Goal: Obtain resource: Download file/media

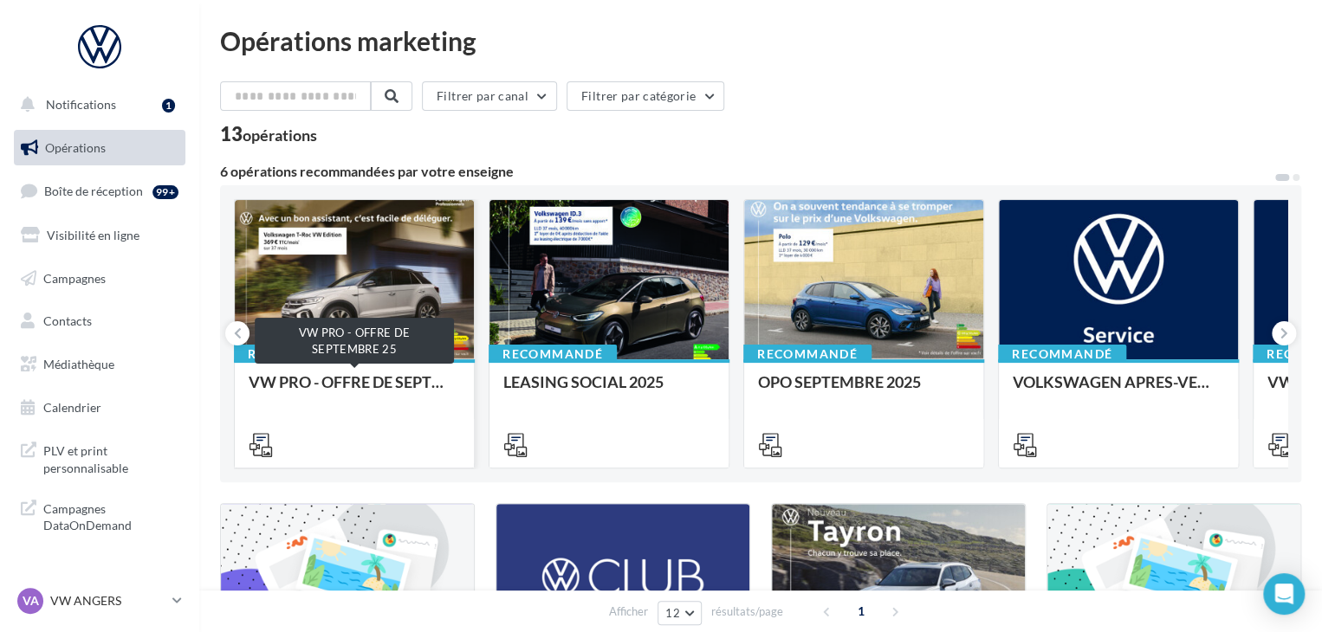
click at [420, 385] on div "VW PRO - OFFRE DE SEPTEMBRE 25" at bounding box center [354, 390] width 211 height 35
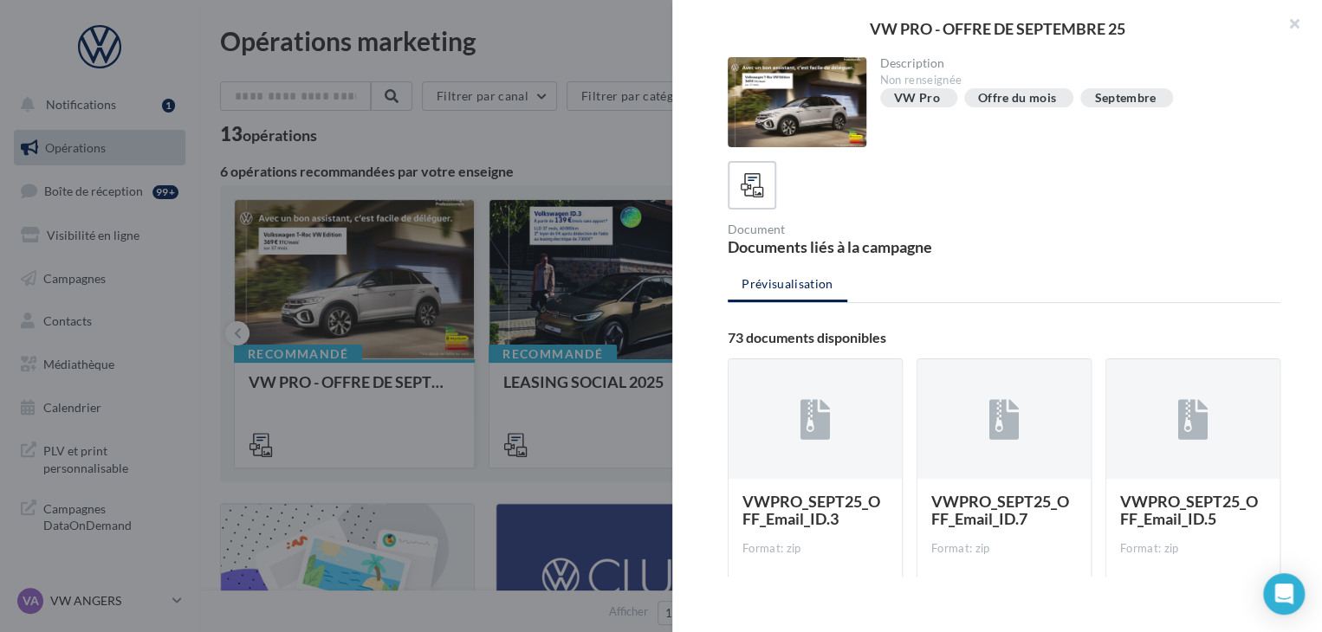
click at [420, 385] on div "Opérations marketing Filtrer par canal Filtrer par catégorie 13 opérations 6 op…" at bounding box center [760, 582] width 1081 height 1108
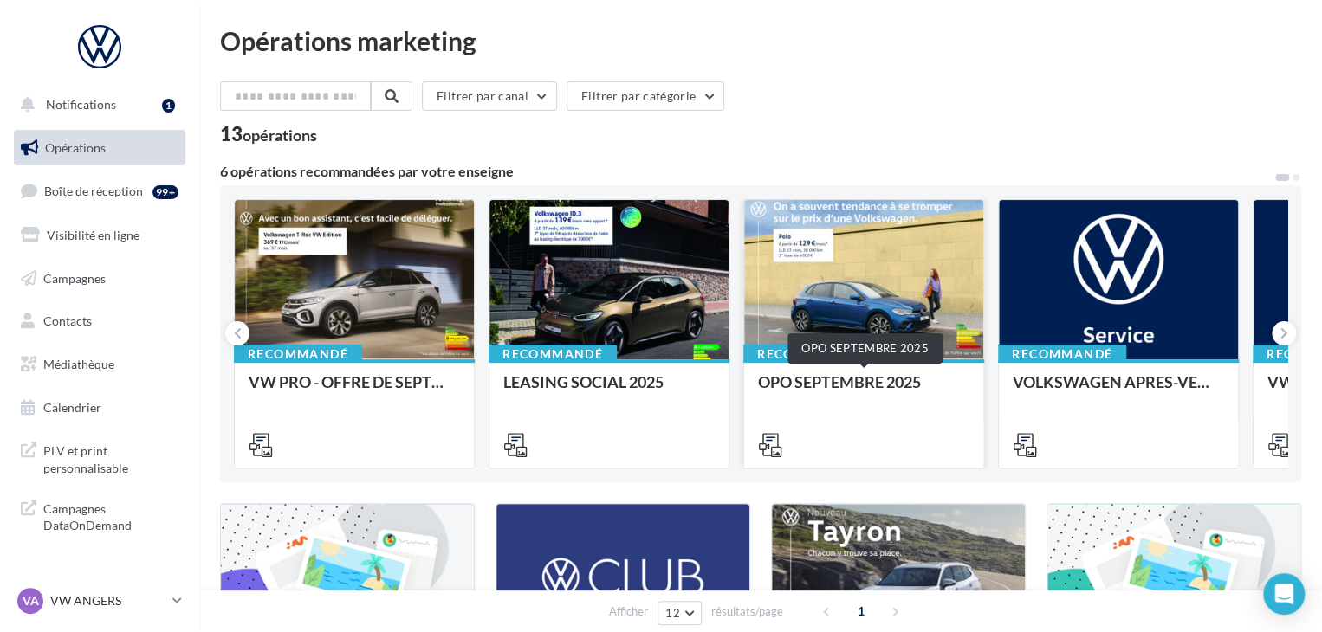
click at [897, 392] on div "OPO SEPTEMBRE 2025" at bounding box center [863, 390] width 211 height 35
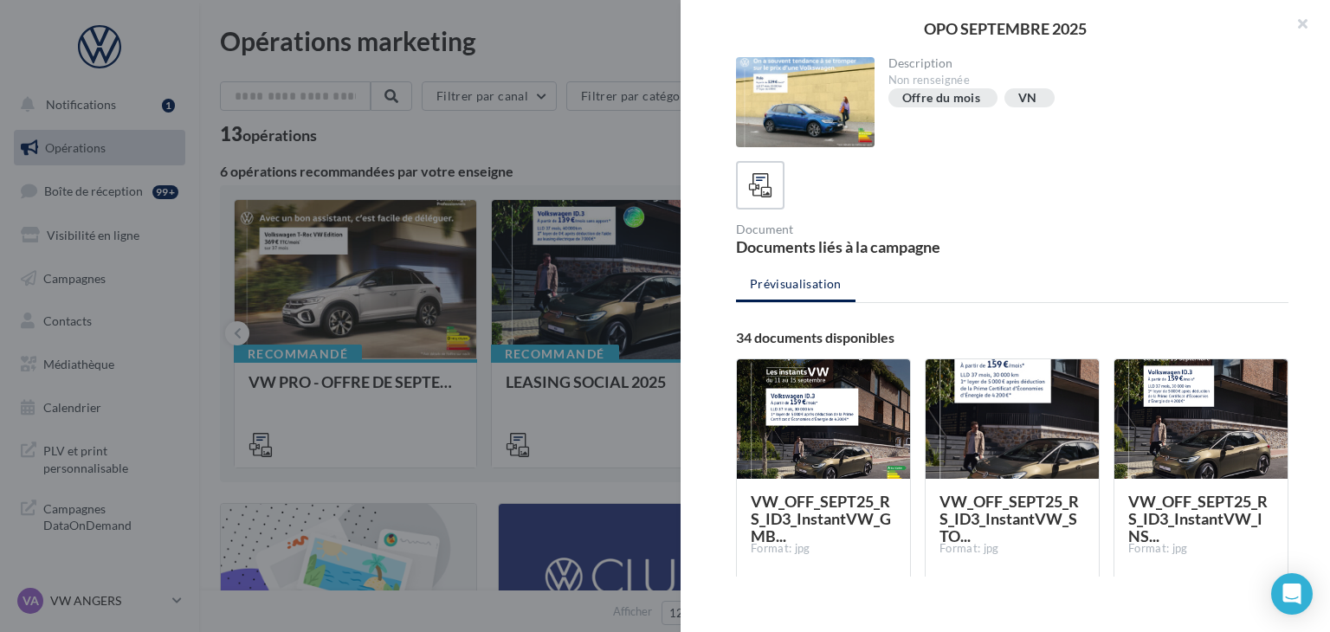
scroll to position [267, 0]
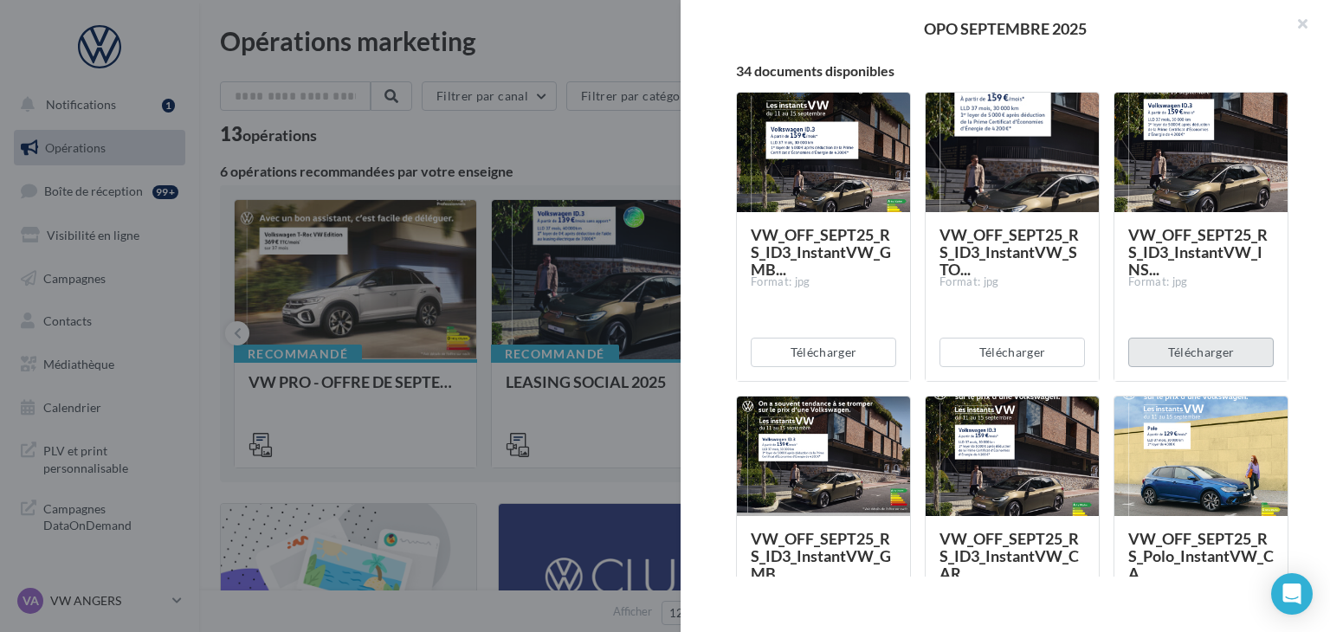
click at [1194, 344] on button "Télécharger" at bounding box center [1202, 352] width 146 height 29
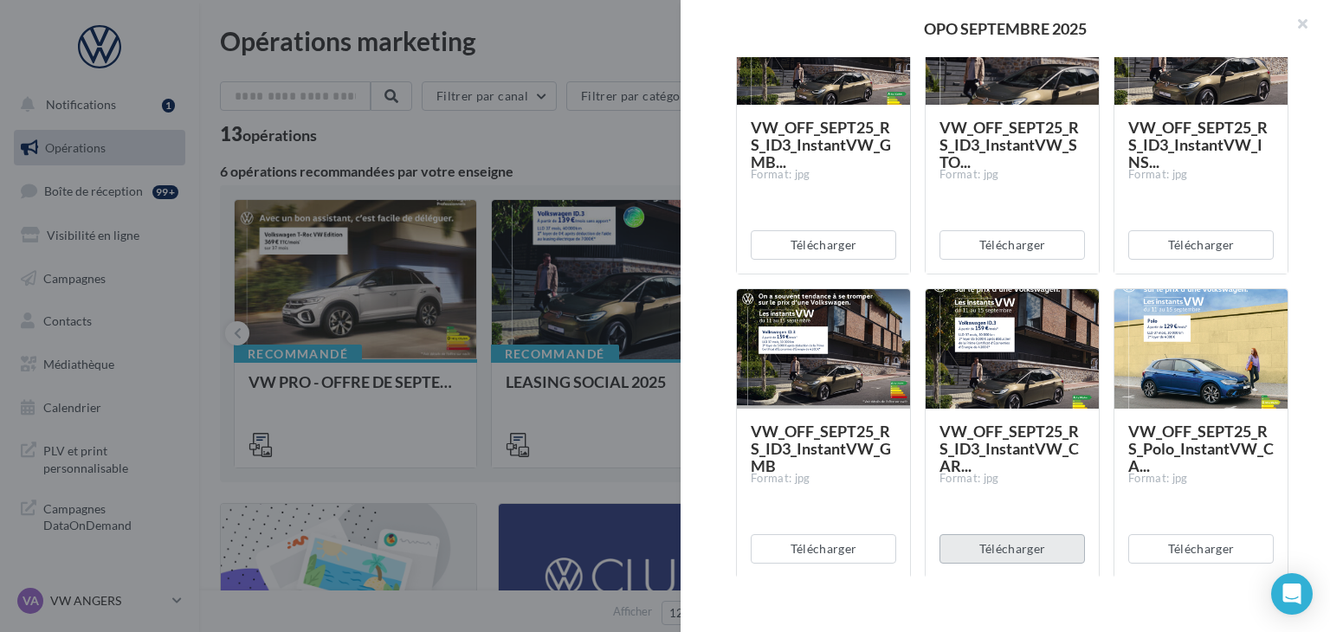
click at [996, 540] on button "Télécharger" at bounding box center [1013, 548] width 146 height 29
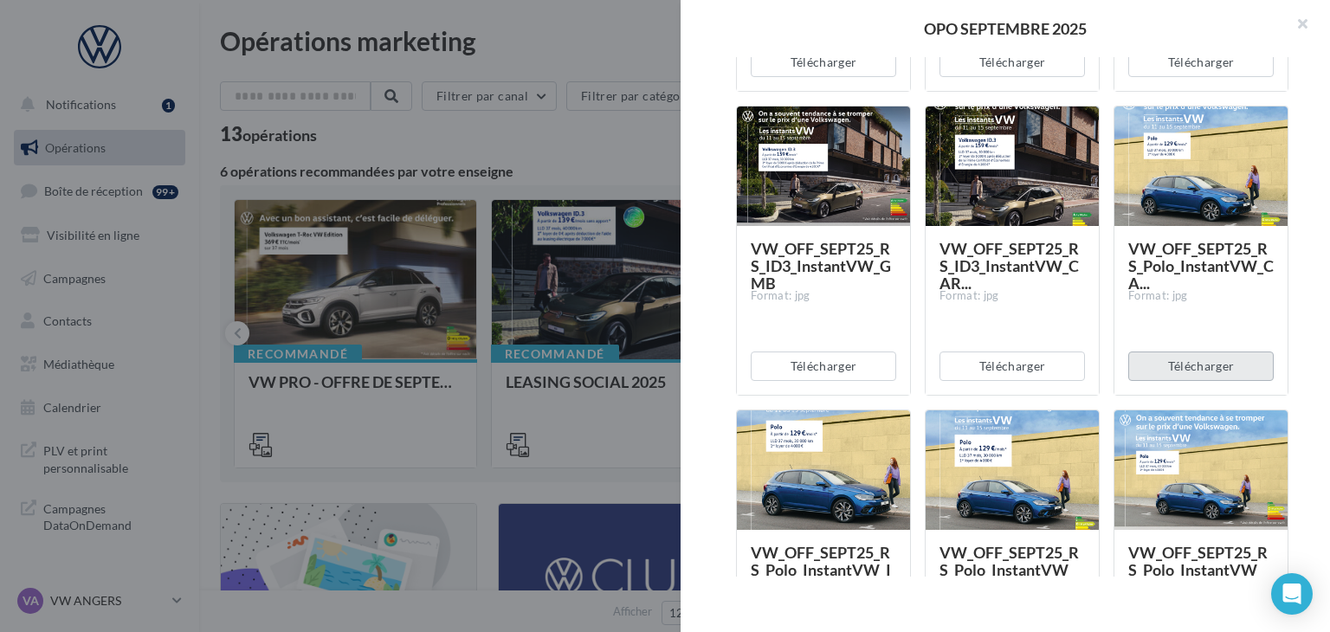
click at [1224, 361] on button "Télécharger" at bounding box center [1202, 366] width 146 height 29
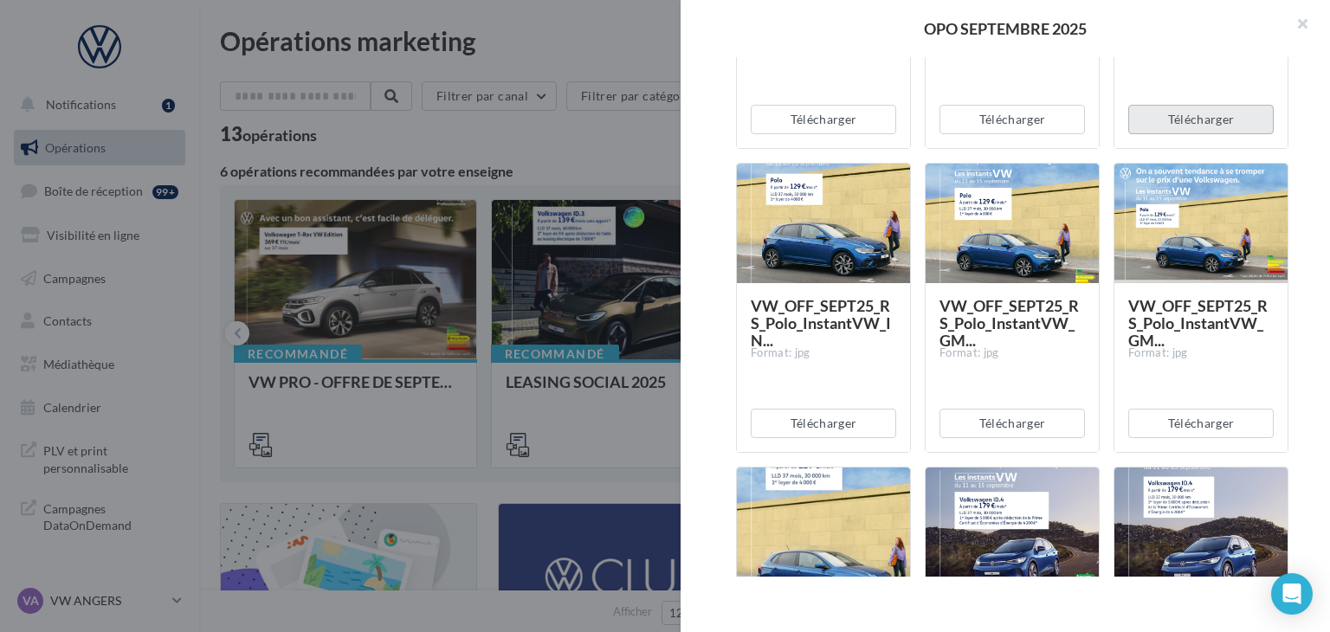
scroll to position [810, 0]
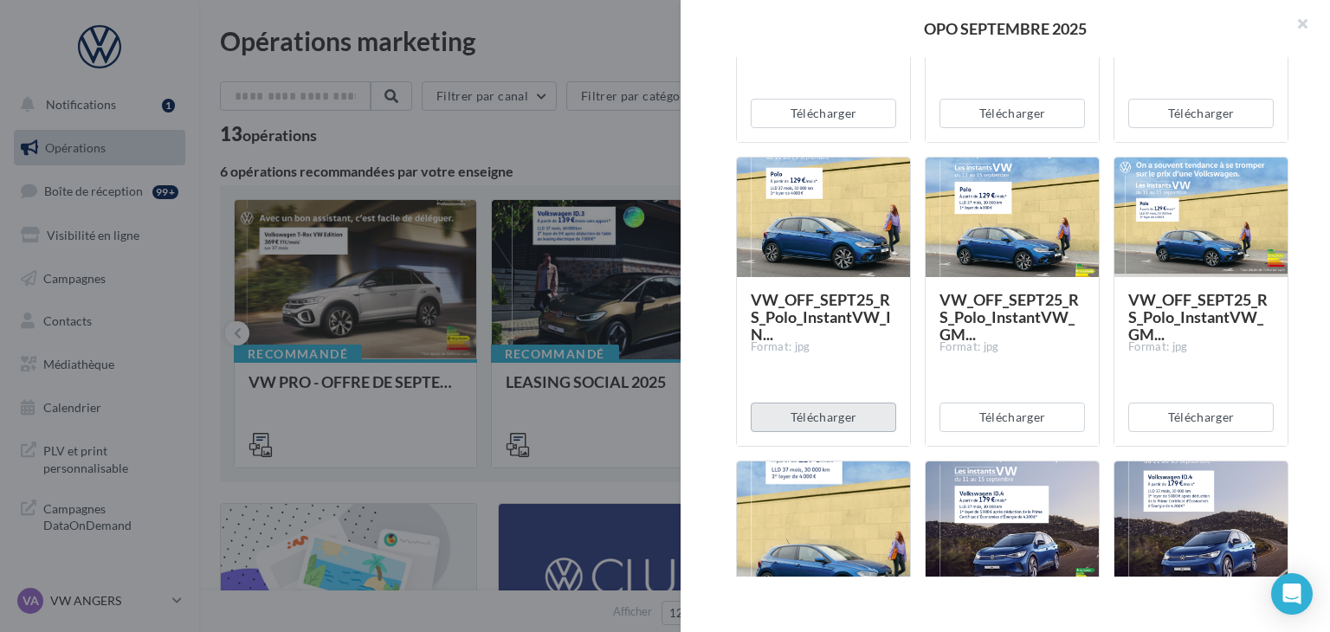
click at [845, 416] on button "Télécharger" at bounding box center [824, 417] width 146 height 29
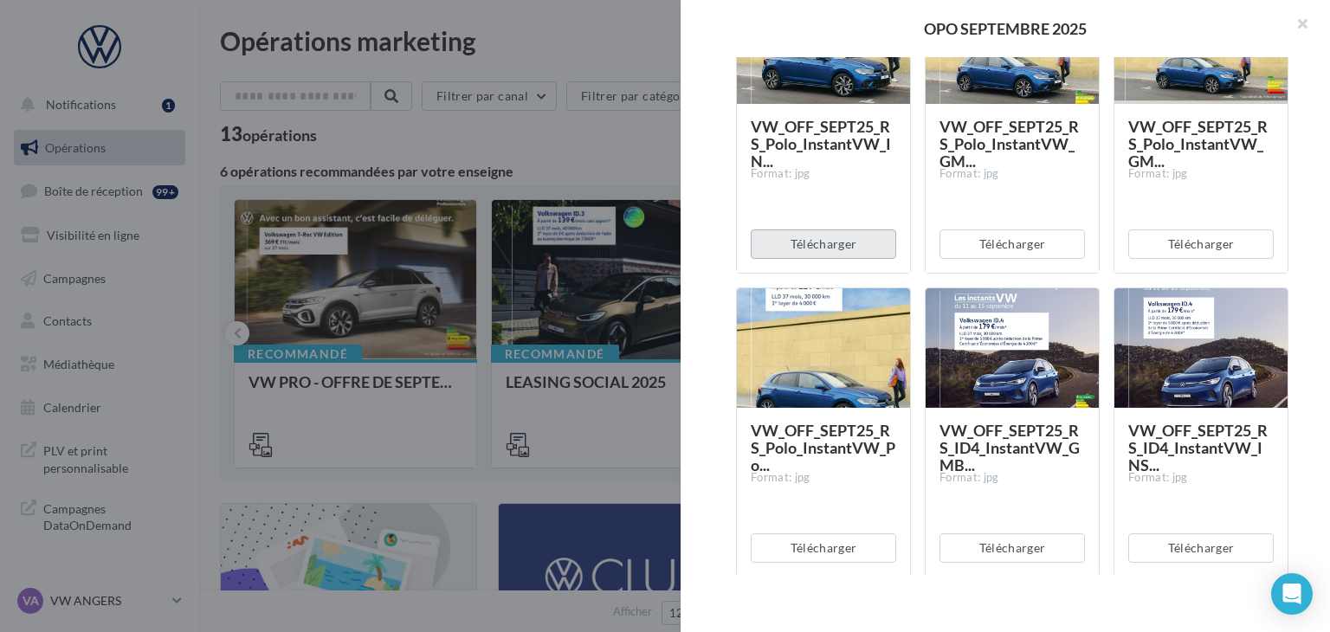
scroll to position [1008, 0]
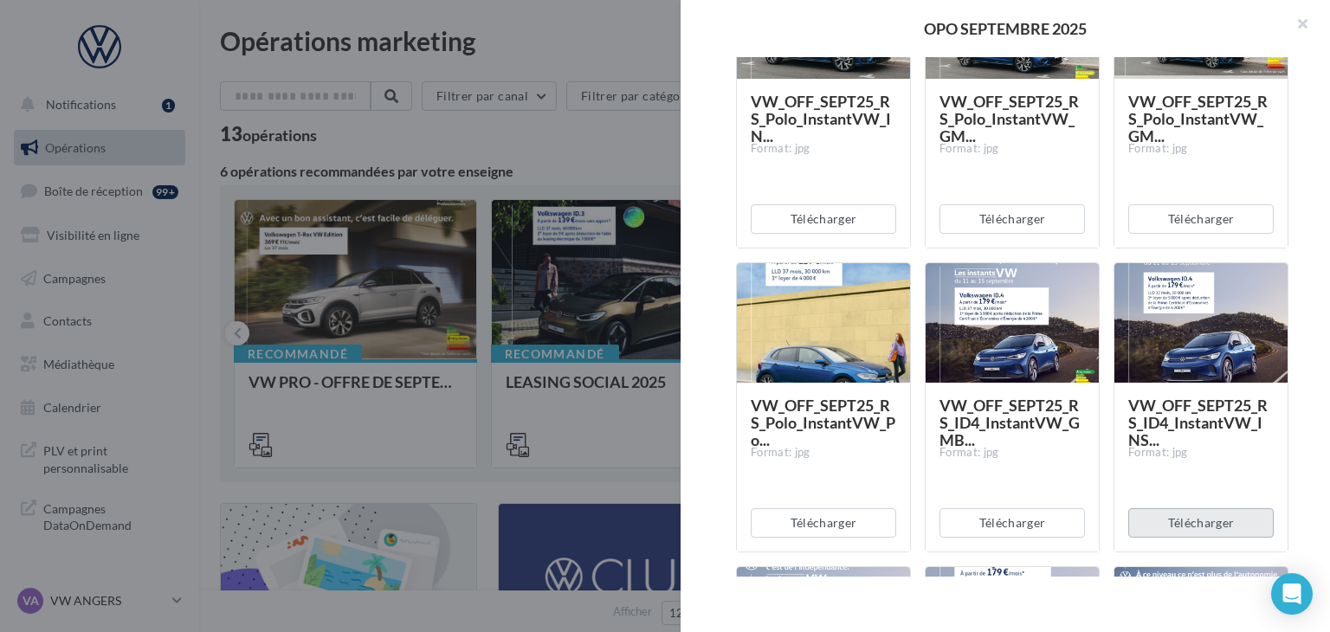
click at [1196, 521] on button "Télécharger" at bounding box center [1202, 522] width 146 height 29
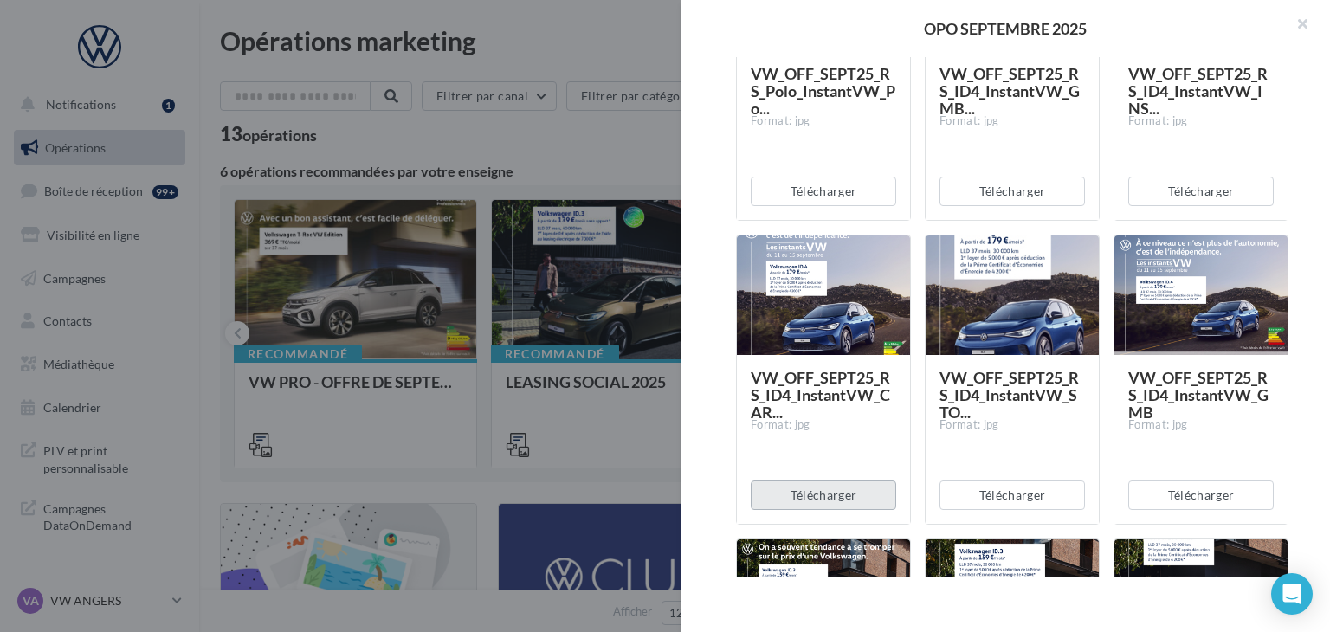
click at [884, 500] on button "Télécharger" at bounding box center [824, 495] width 146 height 29
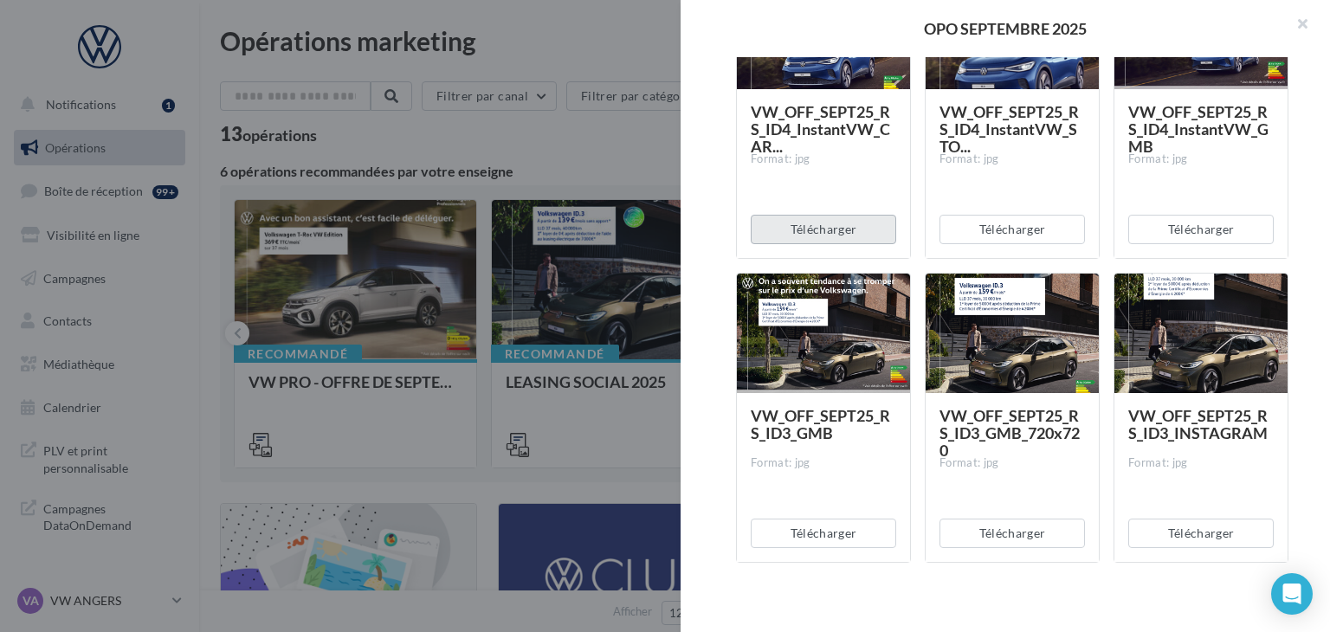
scroll to position [1607, 0]
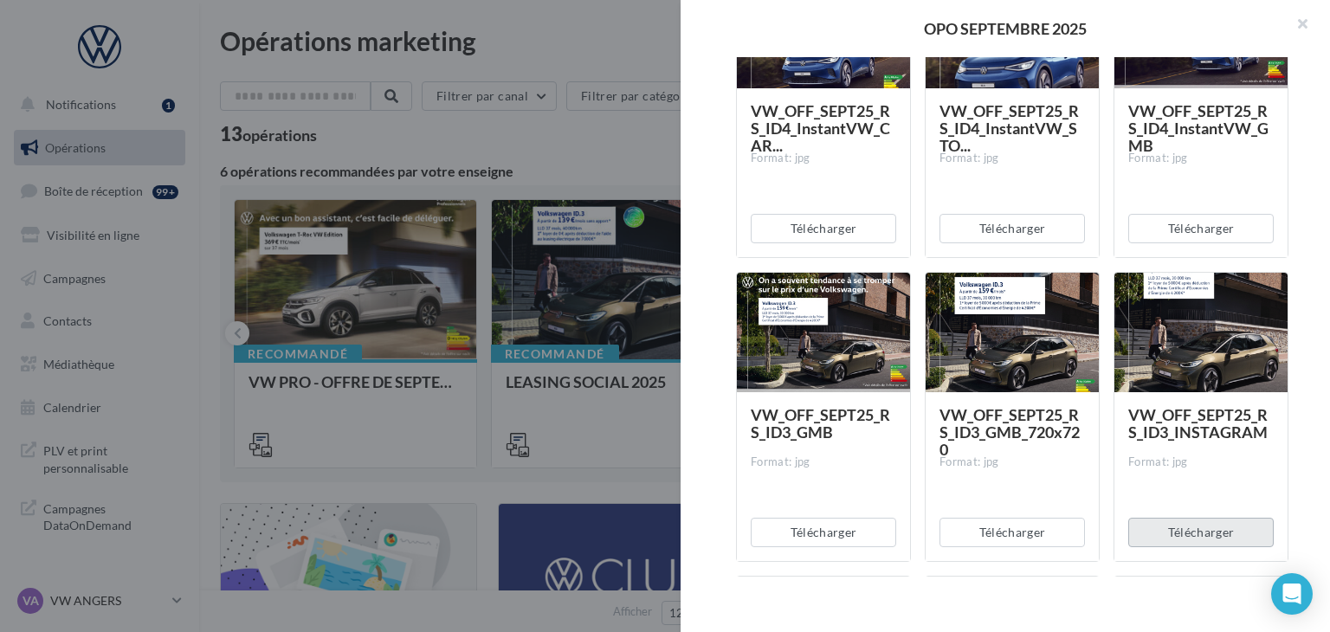
click at [1220, 534] on button "Télécharger" at bounding box center [1202, 532] width 146 height 29
click at [1276, 500] on div "VW_OFF_SEPT25_RS_ID3_INSTAGRAM Format: jpg" at bounding box center [1201, 475] width 173 height 167
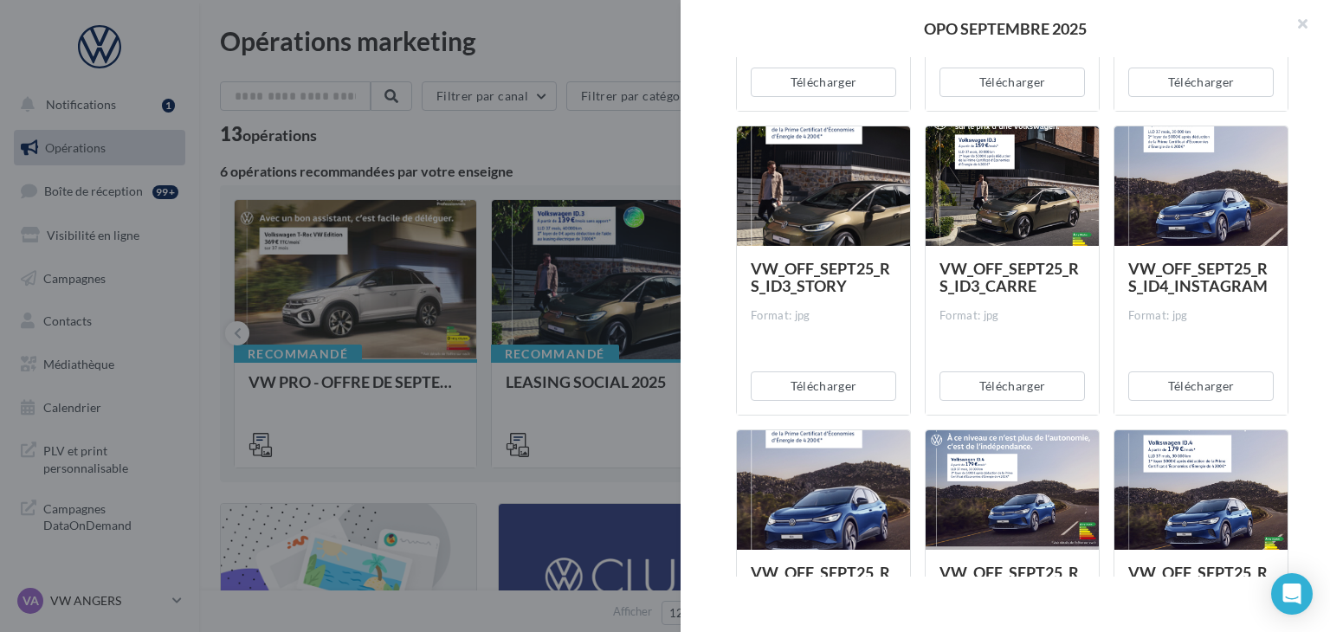
scroll to position [2072, 0]
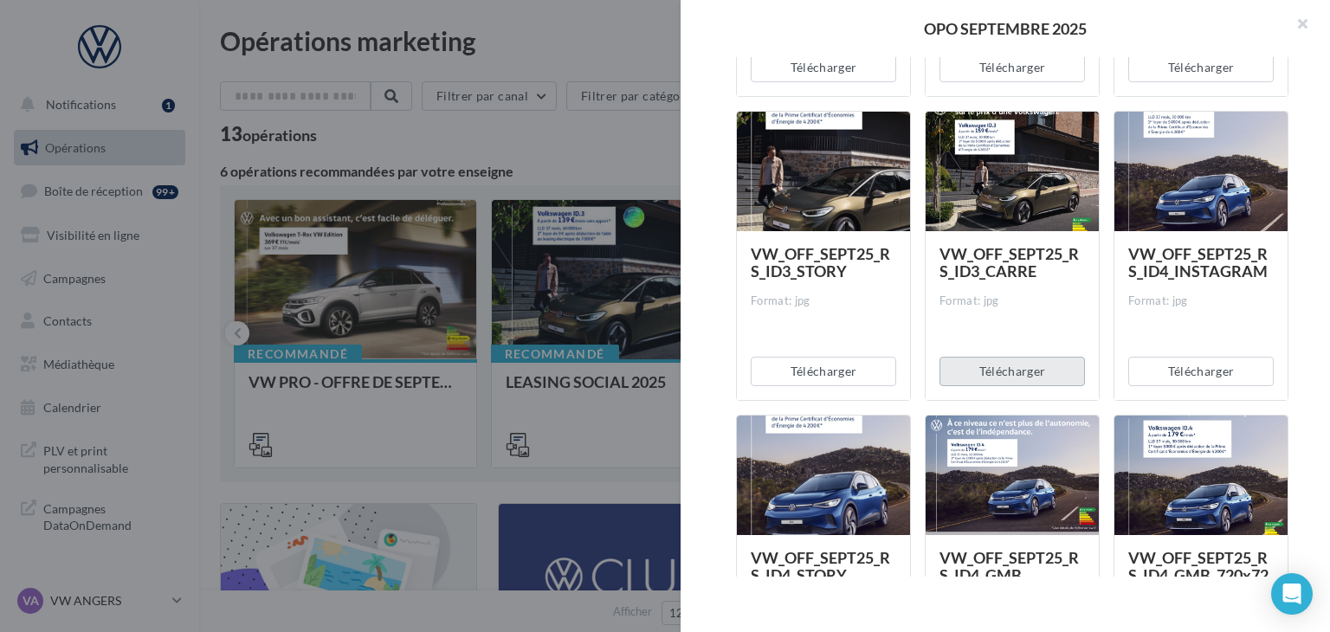
drag, startPoint x: 1033, startPoint y: 379, endPoint x: 1005, endPoint y: 376, distance: 27.8
click at [1005, 376] on button "Télécharger" at bounding box center [1013, 371] width 146 height 29
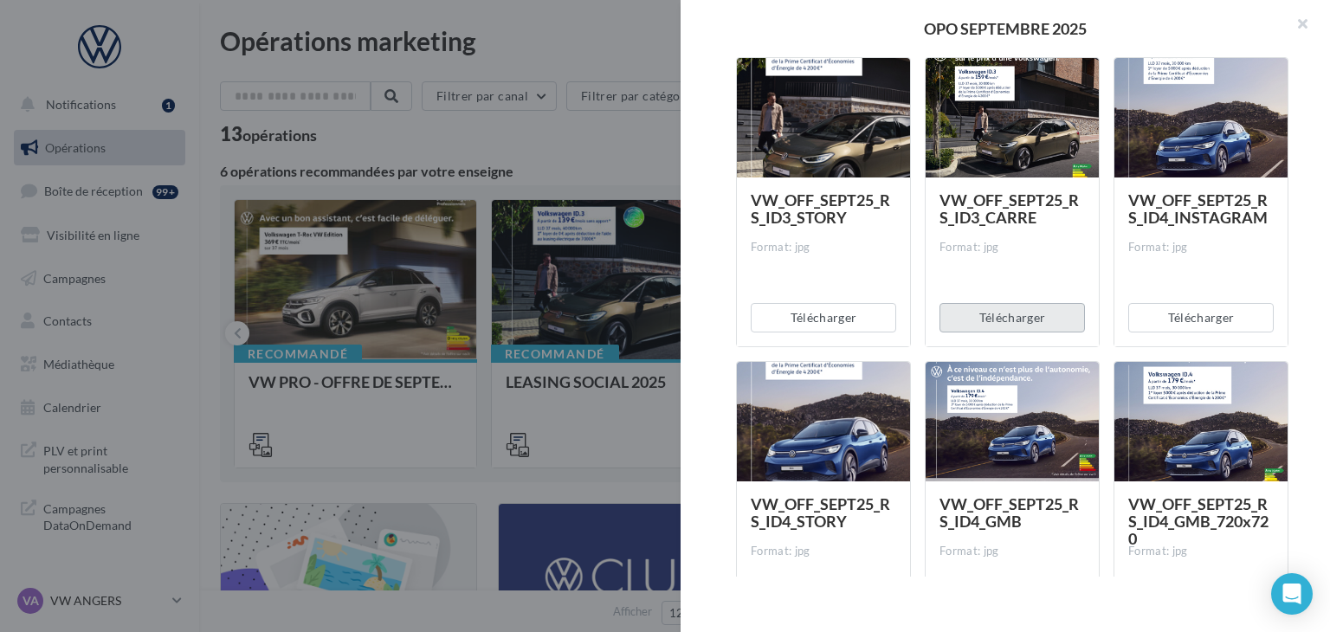
scroll to position [2119, 0]
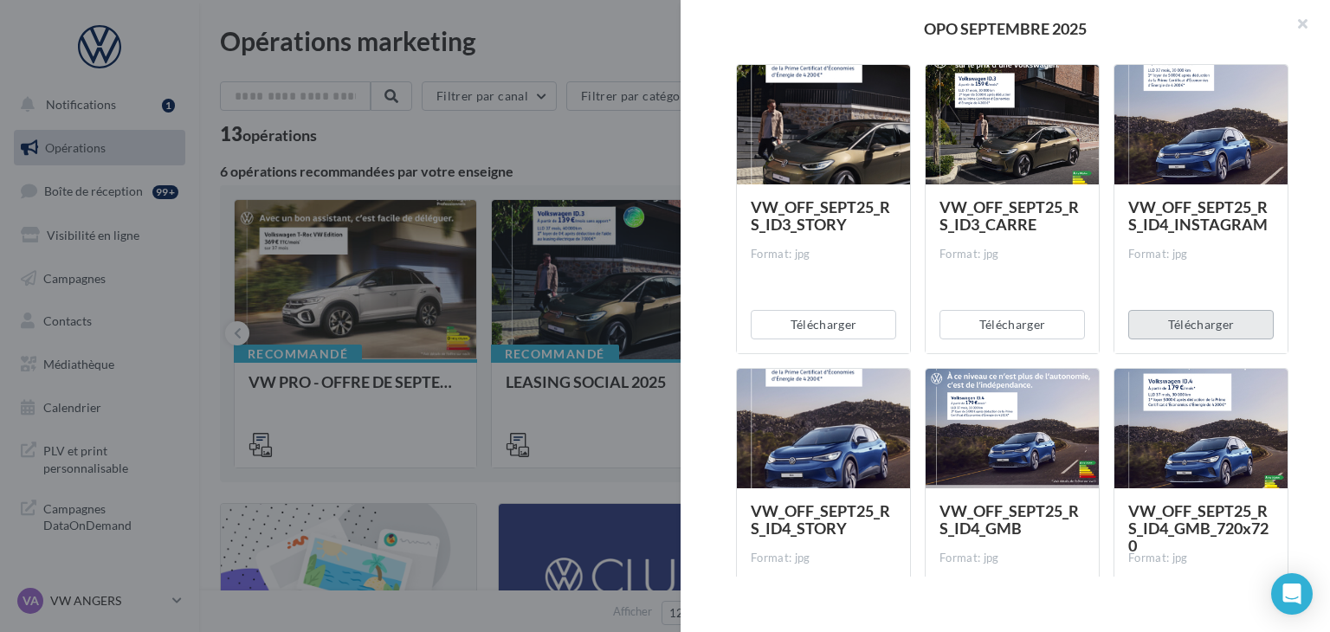
click at [1171, 333] on button "Télécharger" at bounding box center [1202, 324] width 146 height 29
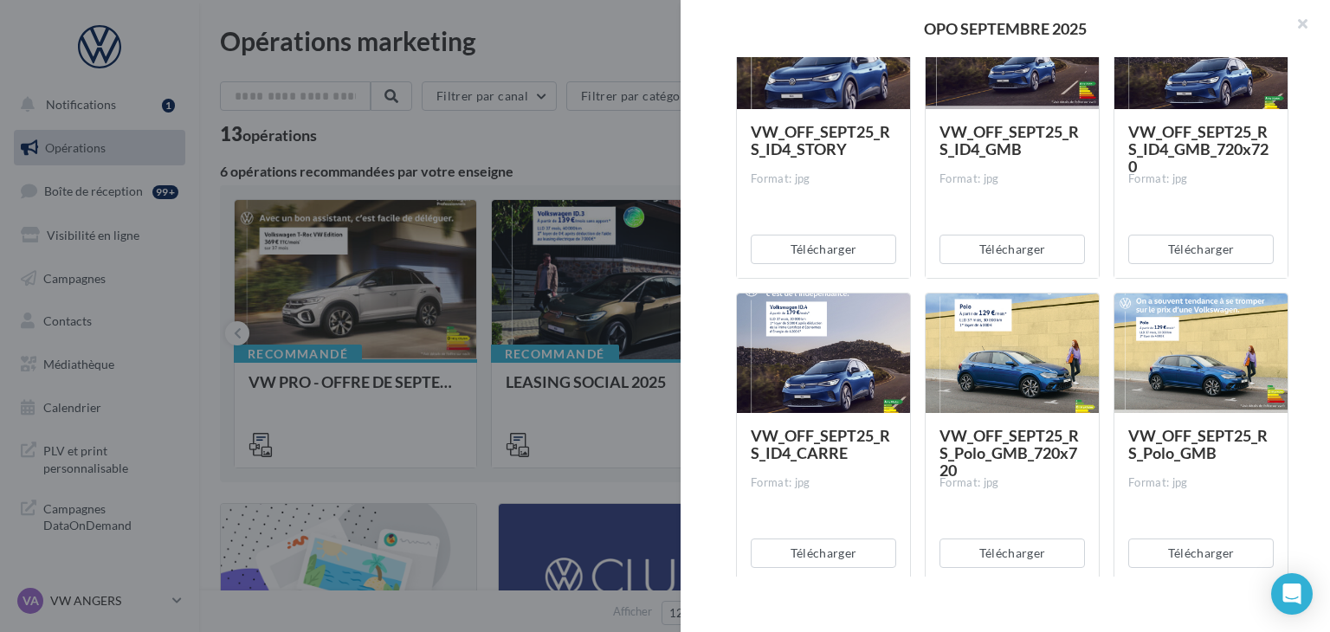
scroll to position [2500, 0]
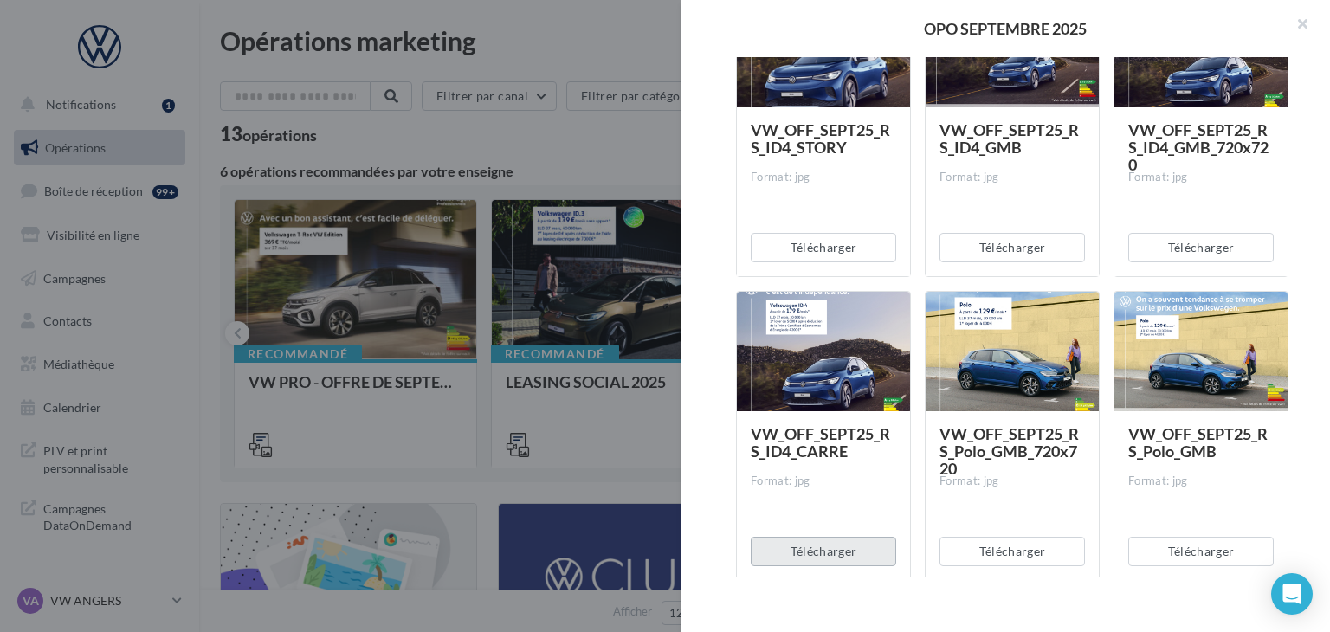
click at [800, 551] on button "Télécharger" at bounding box center [824, 551] width 146 height 29
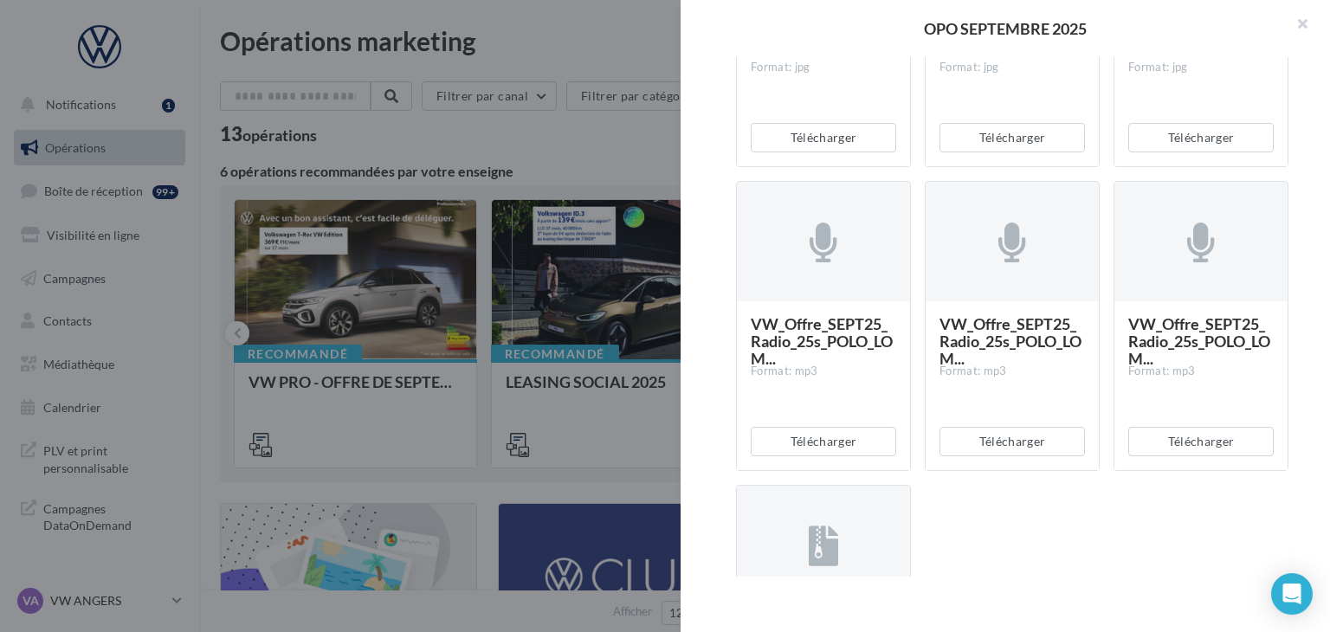
scroll to position [2920, 0]
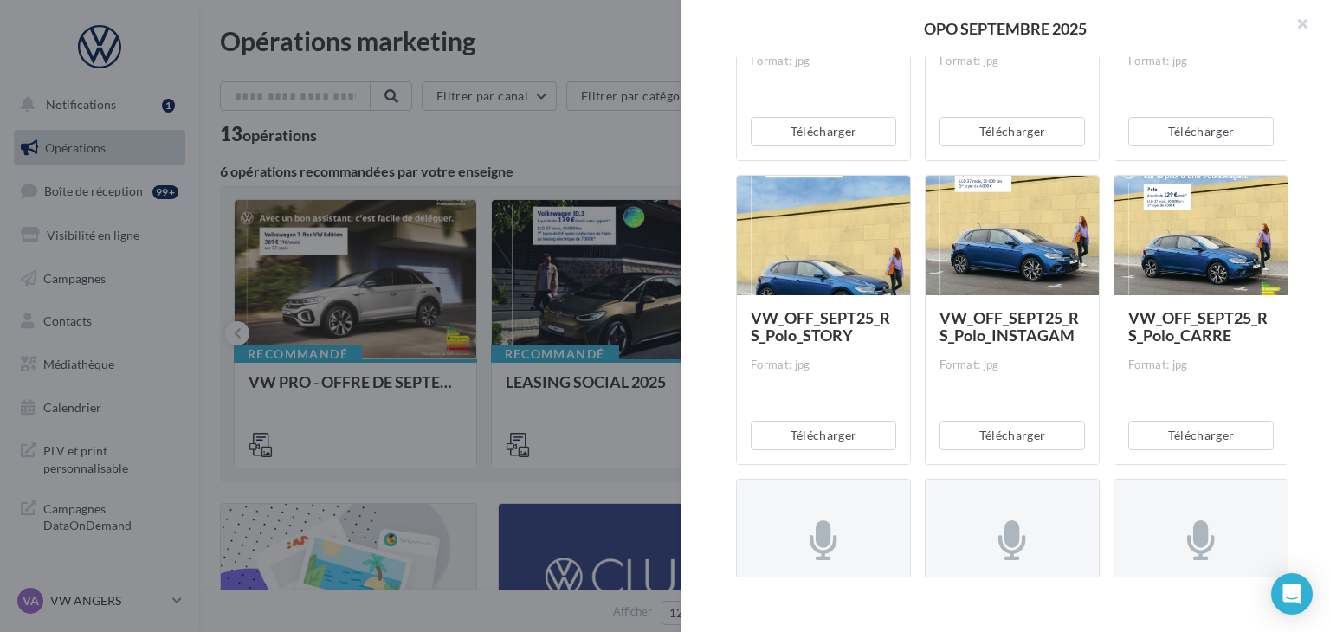
click at [1323, 391] on div "Description Non renseignée Offre du mois VN Document Documents liés à la campag…" at bounding box center [1013, 317] width 664 height 520
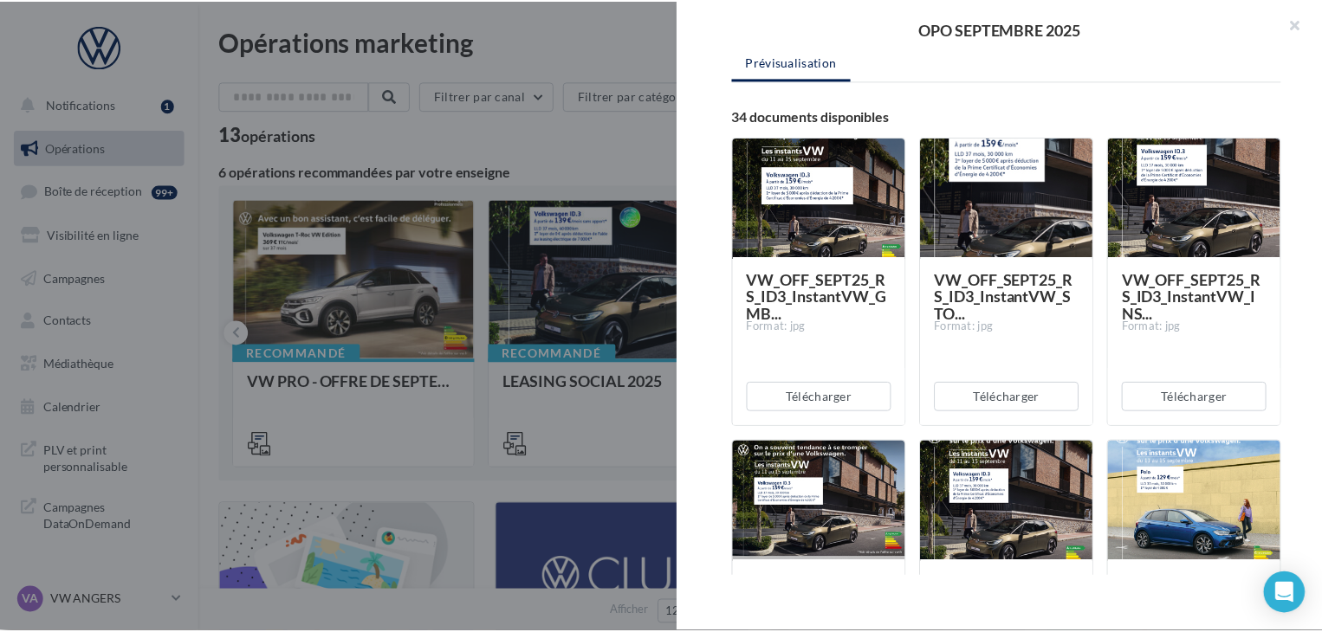
scroll to position [228, 0]
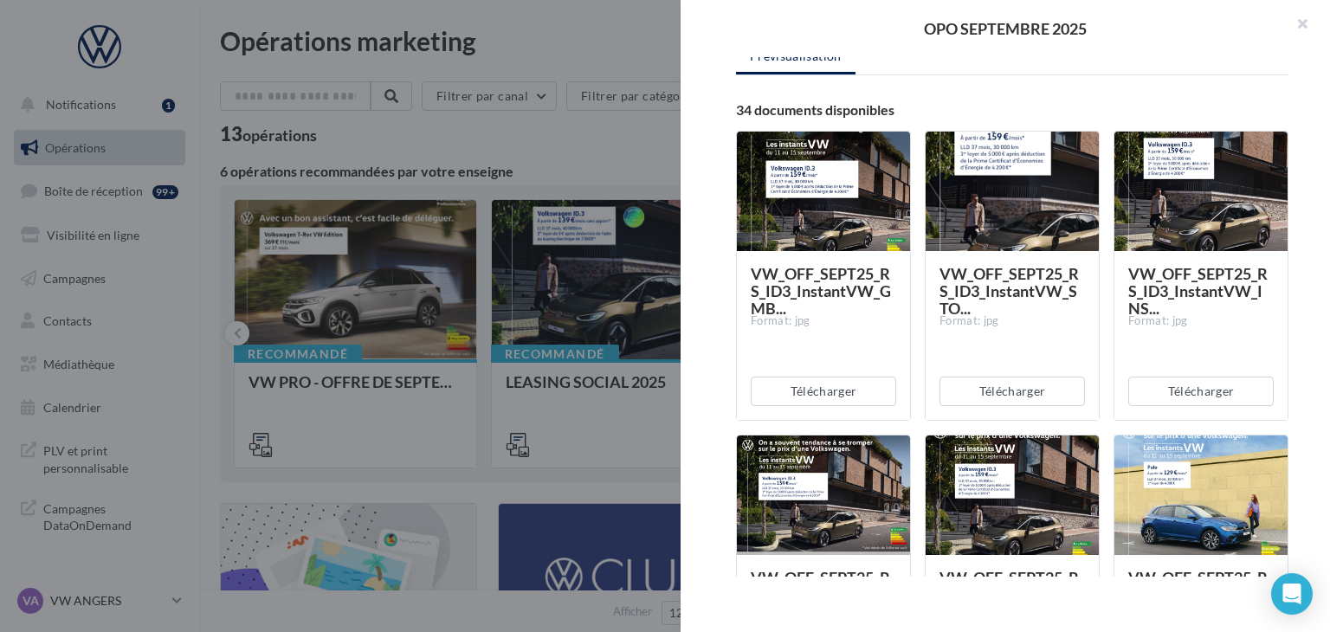
click at [1102, 405] on div "VW_OFF_SEPT25_RS_ID3_InstantVW_STO... Format: jpg Télécharger" at bounding box center [1019, 276] width 189 height 290
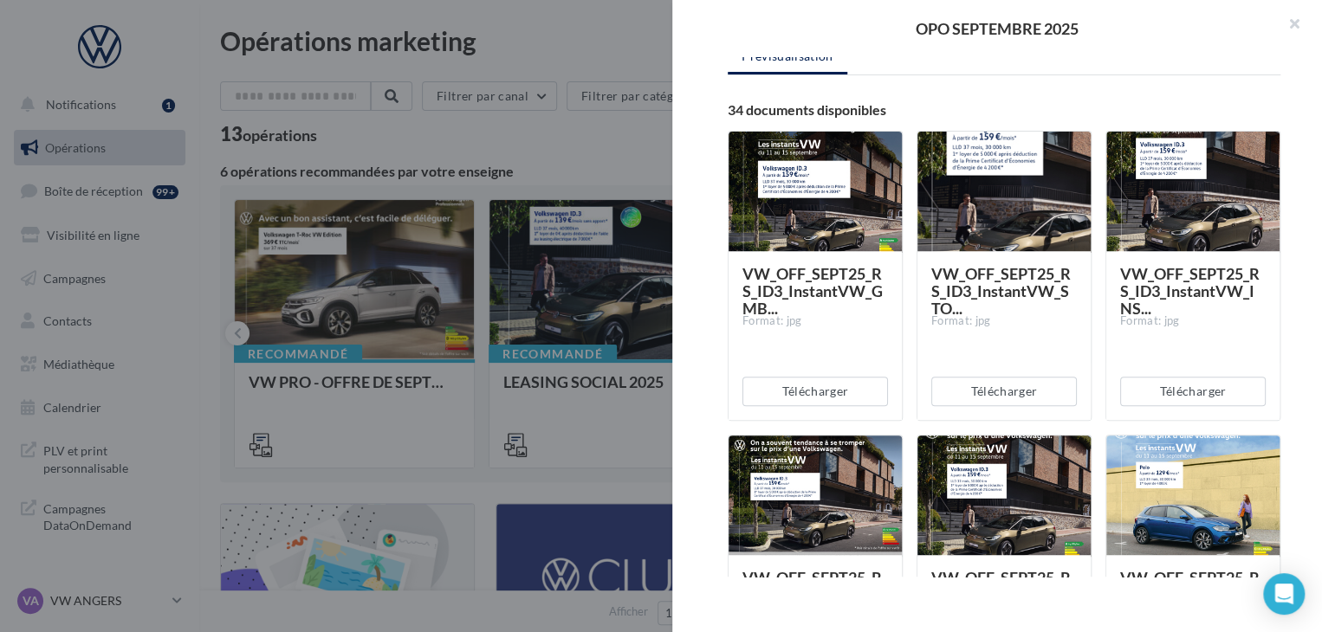
click at [587, 510] on div "Opérations marketing Filtrer par canal Filtrer par catégorie 13 opérations 6 op…" at bounding box center [760, 582] width 1081 height 1108
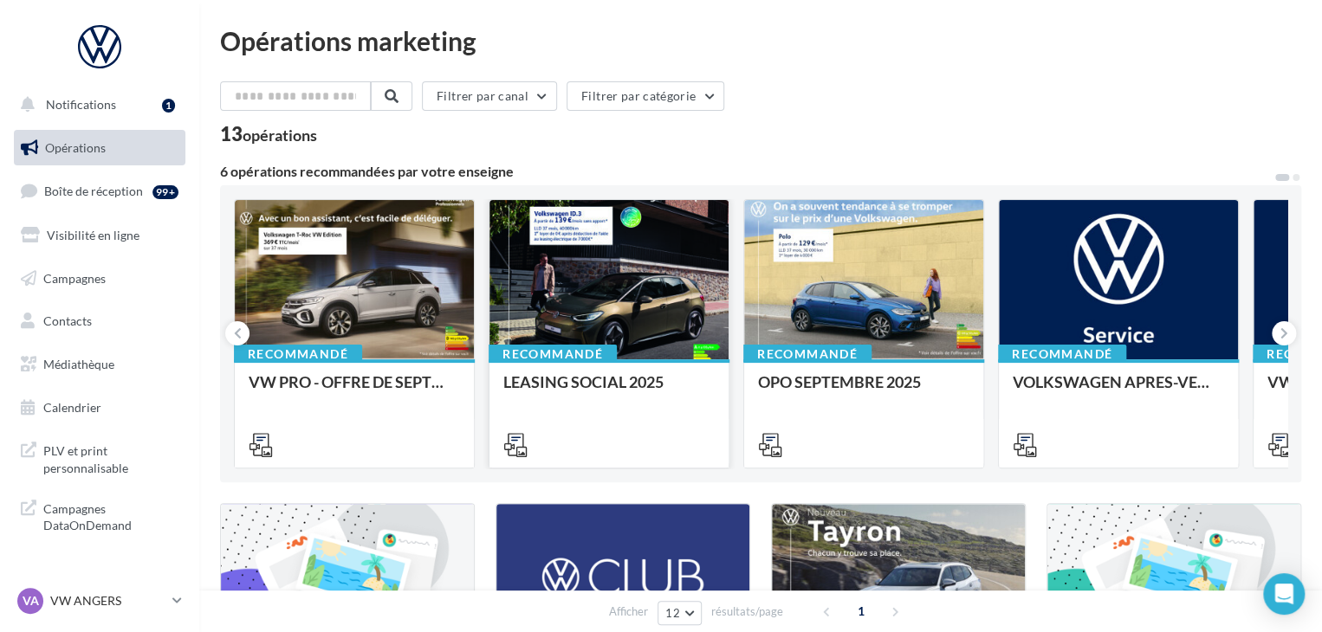
click at [572, 303] on div at bounding box center [608, 280] width 239 height 161
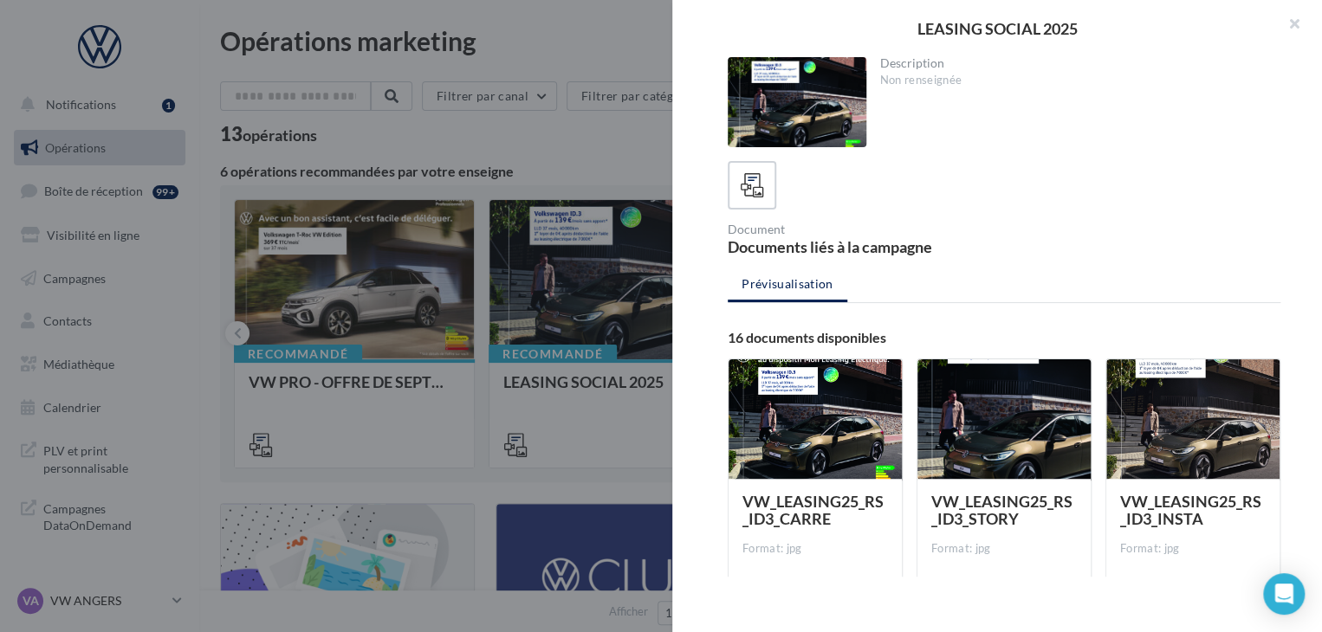
click at [437, 252] on div "Opérations marketing Filtrer par canal Filtrer par catégorie 13 opérations 6 op…" at bounding box center [760, 582] width 1081 height 1108
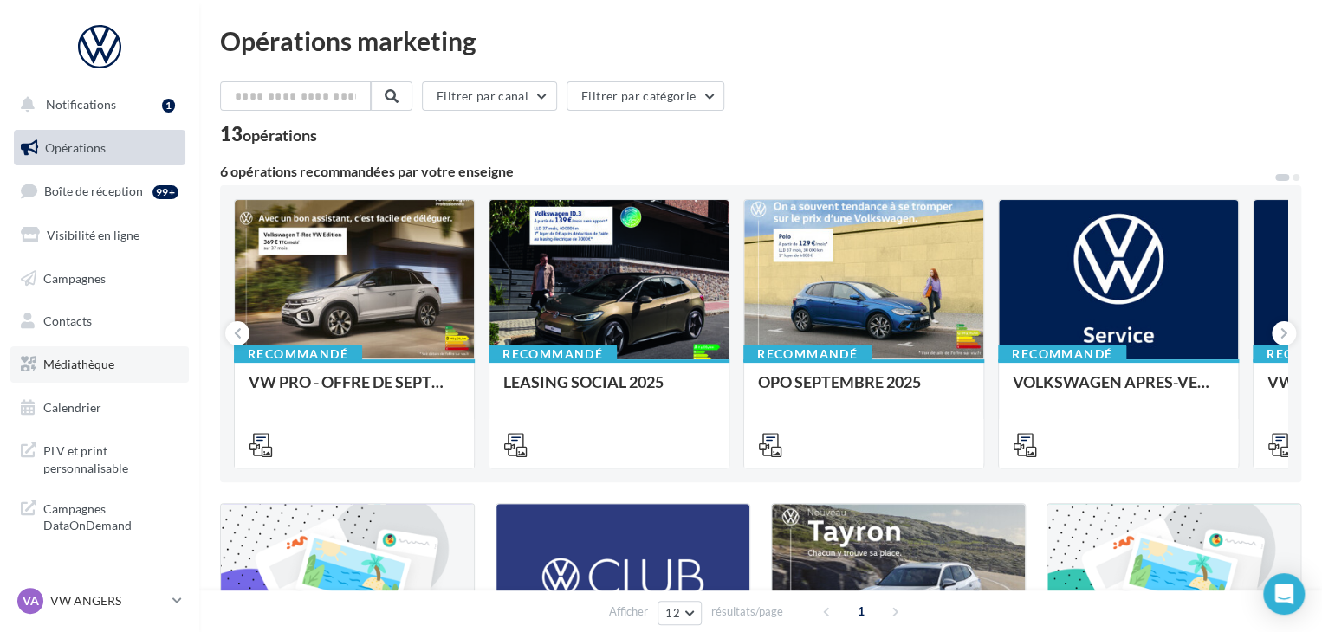
click at [76, 367] on span "Médiathèque" at bounding box center [78, 364] width 71 height 15
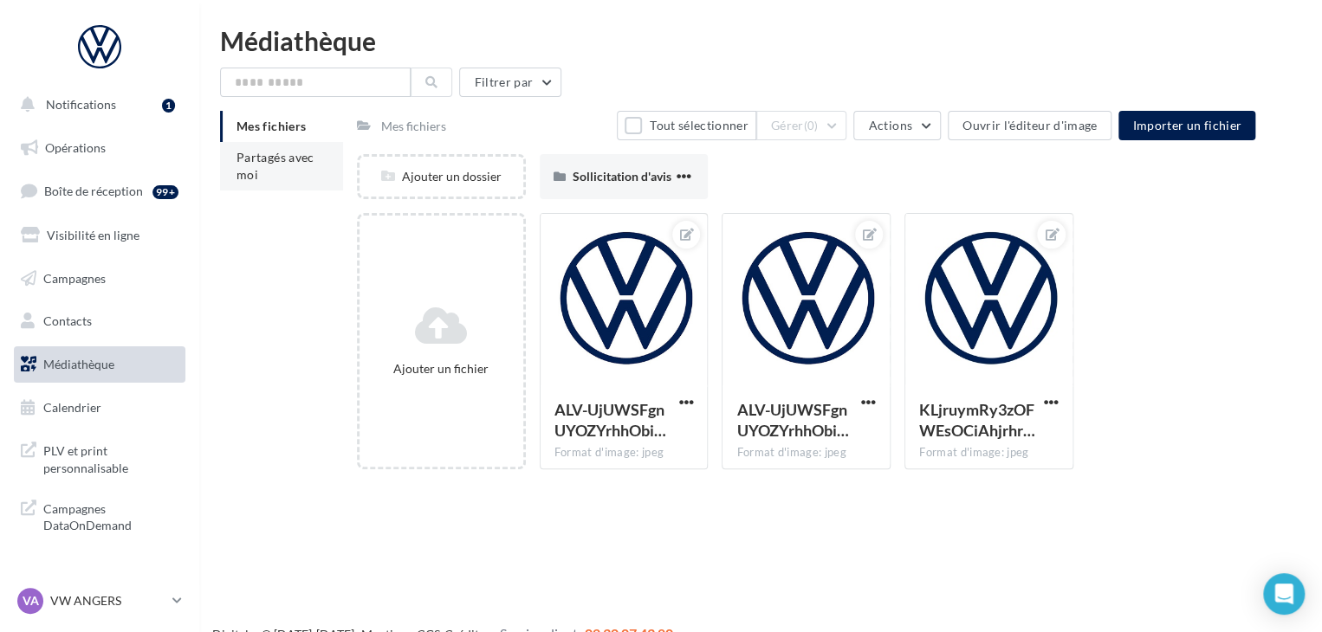
click at [277, 164] on span "Partagés avec moi" at bounding box center [275, 166] width 78 height 32
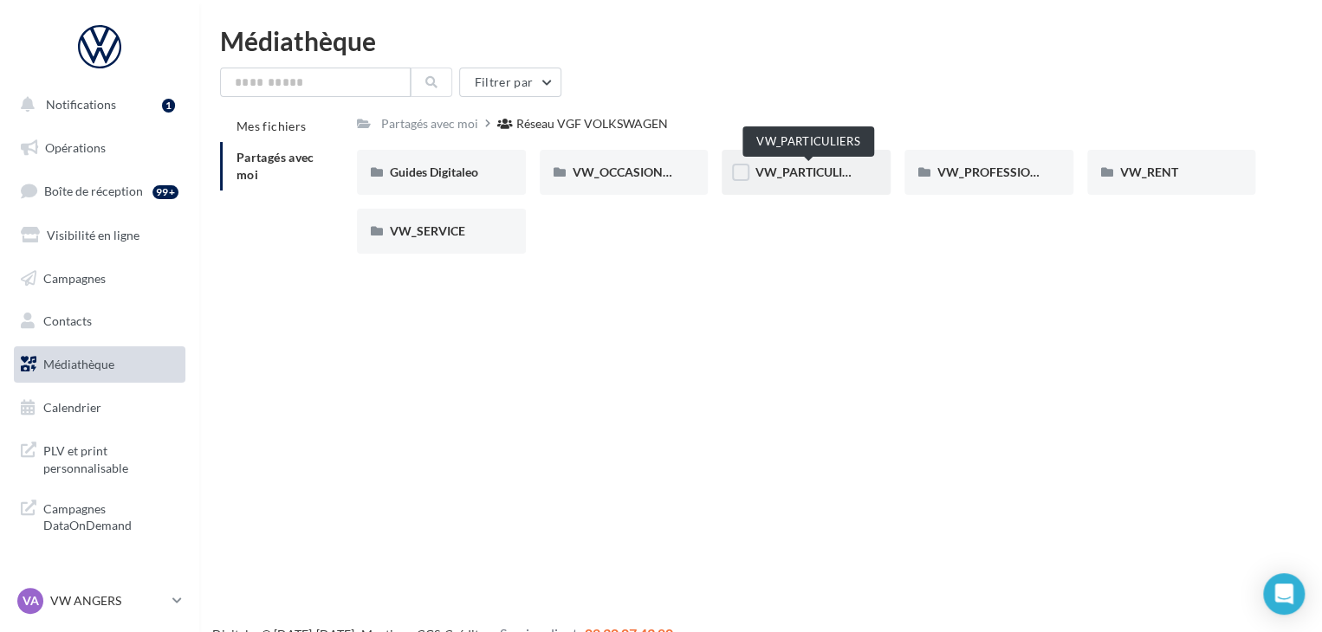
click at [793, 178] on span "VW_PARTICULIERS" at bounding box center [808, 172] width 108 height 15
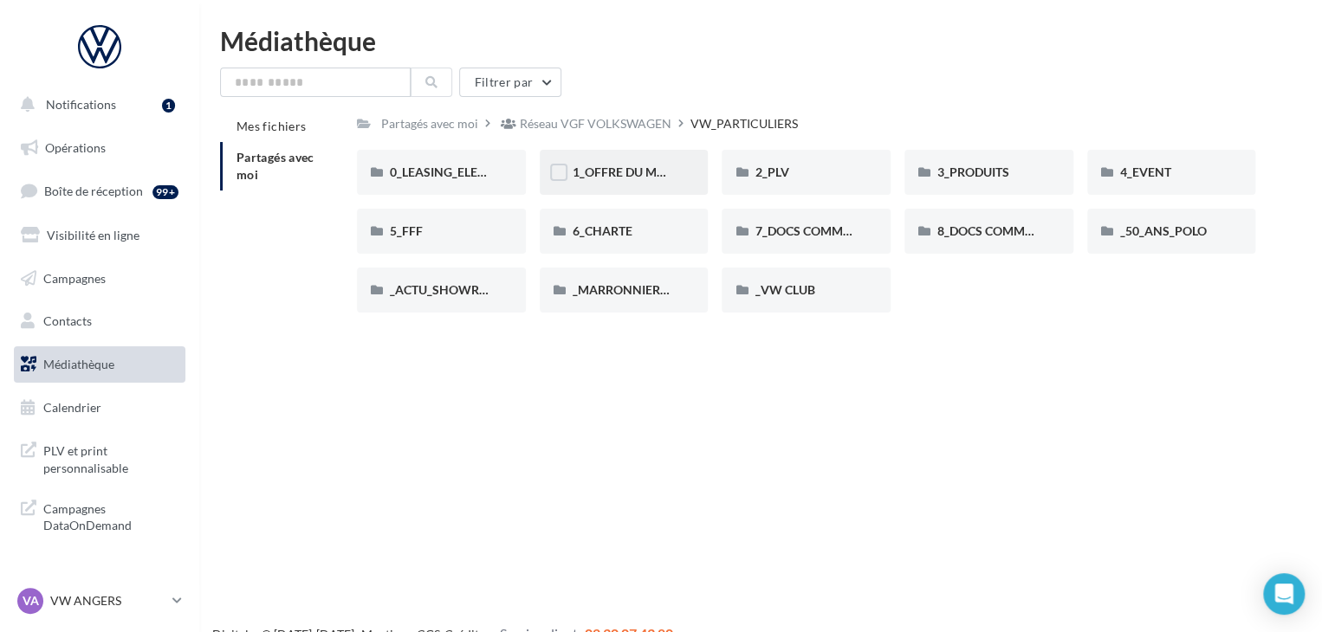
click at [610, 163] on div "1_OFFRE DU MOIS" at bounding box center [624, 172] width 169 height 45
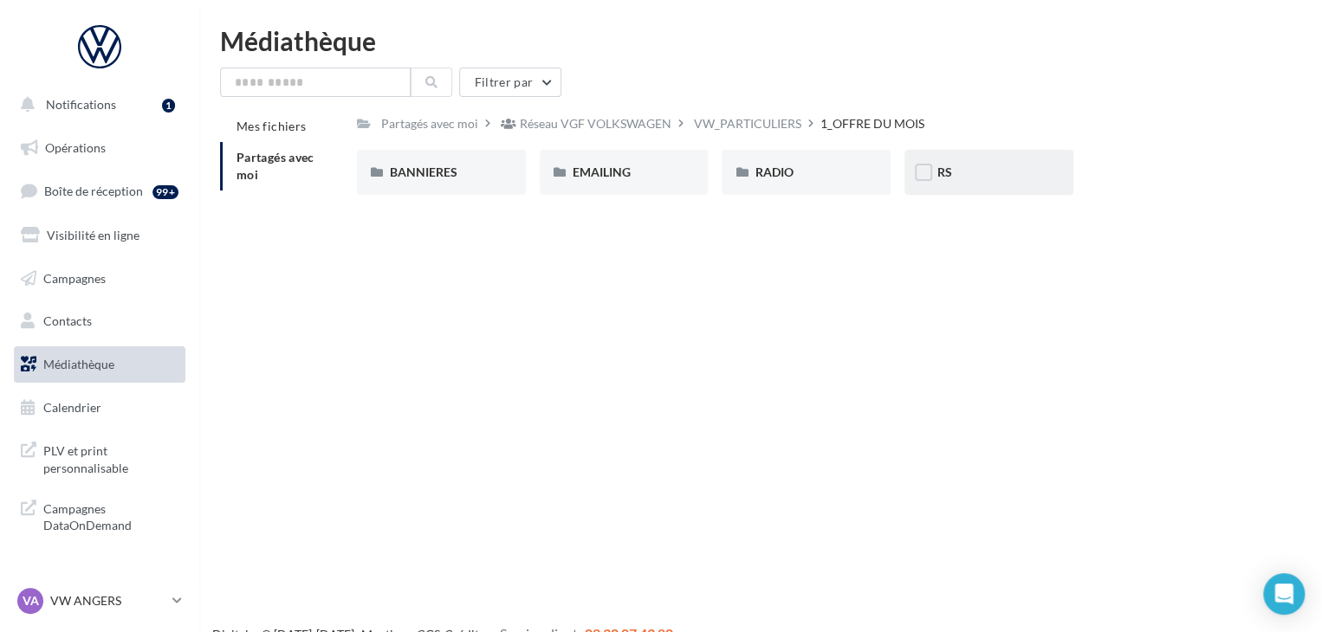
click at [976, 171] on div "RS" at bounding box center [988, 172] width 103 height 17
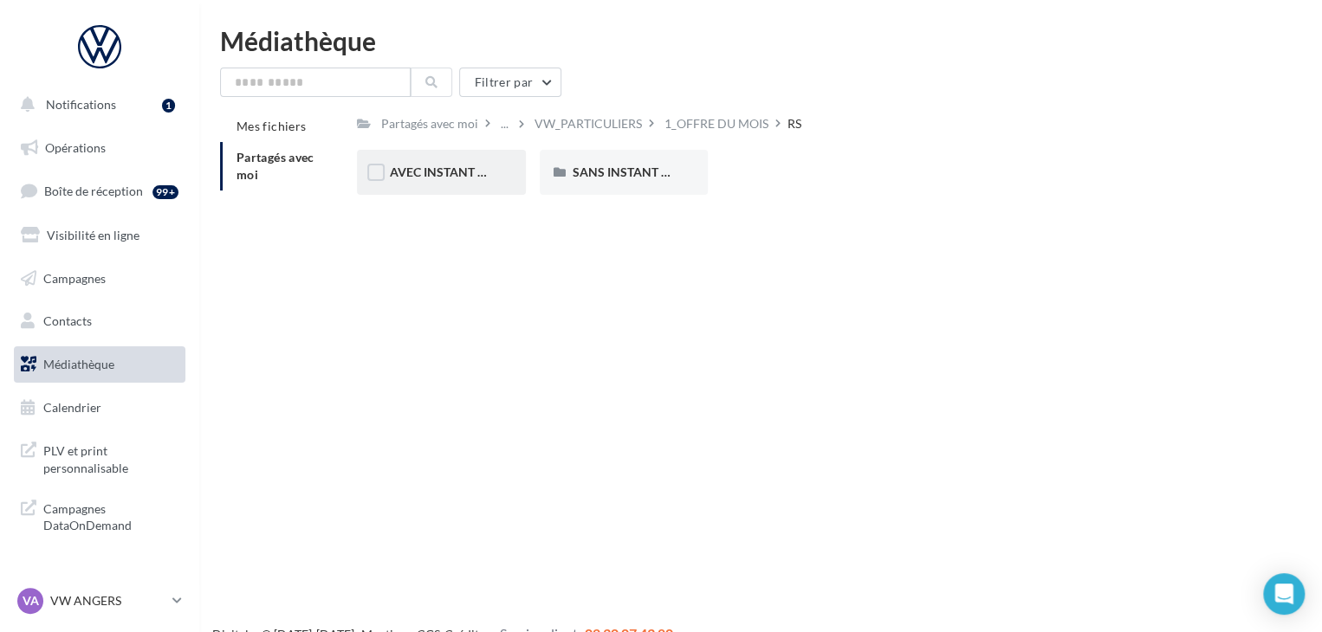
click at [448, 188] on div "AVEC INSTANT VW" at bounding box center [441, 172] width 169 height 45
click at [295, 159] on span "Partagés avec moi" at bounding box center [275, 166] width 78 height 32
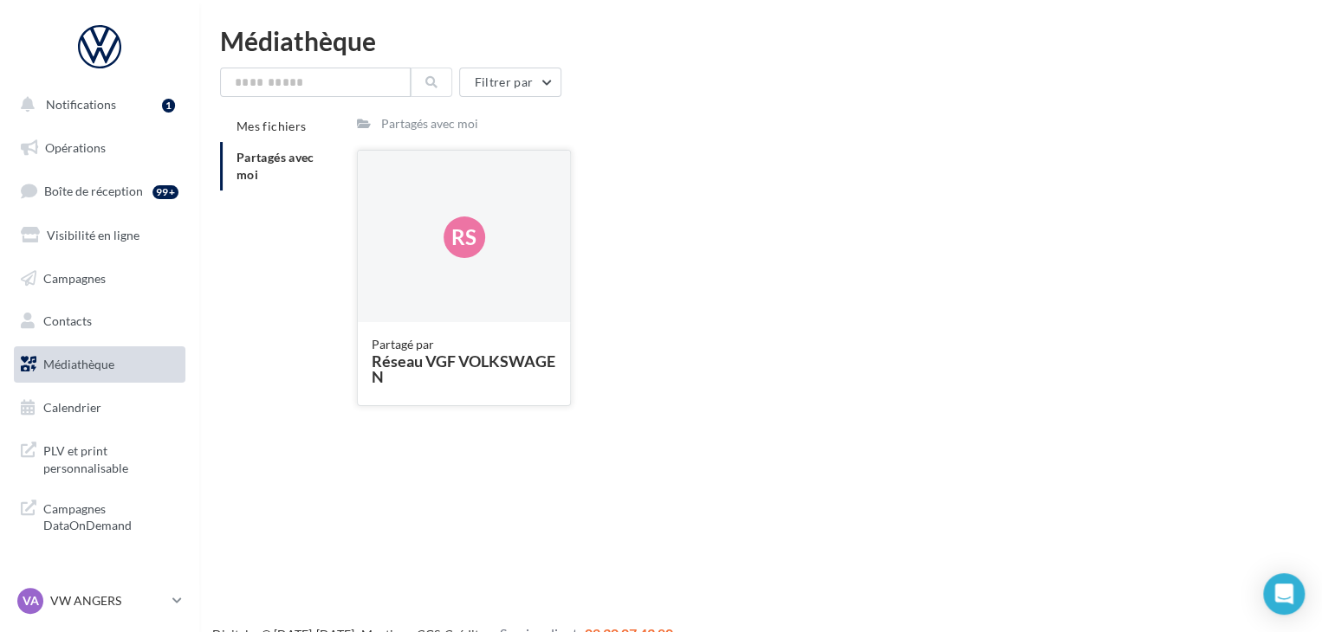
click at [430, 223] on div "Rs" at bounding box center [464, 237] width 212 height 173
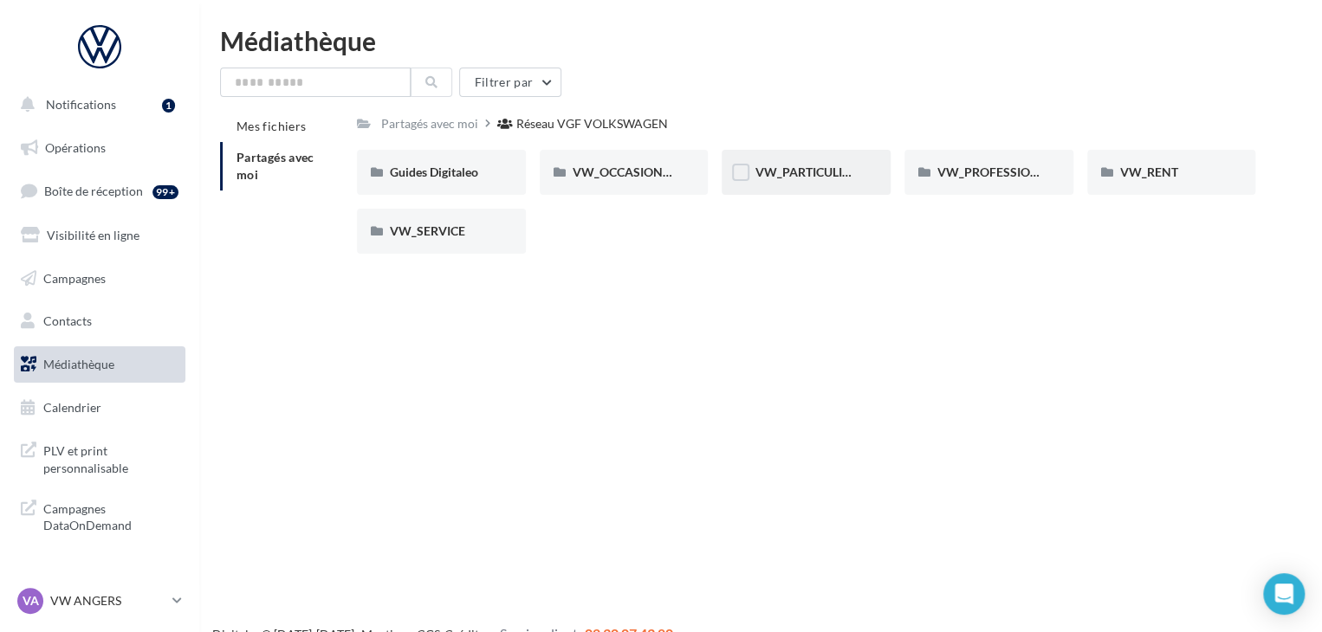
click at [840, 182] on div "VW_PARTICULIERS" at bounding box center [806, 172] width 169 height 45
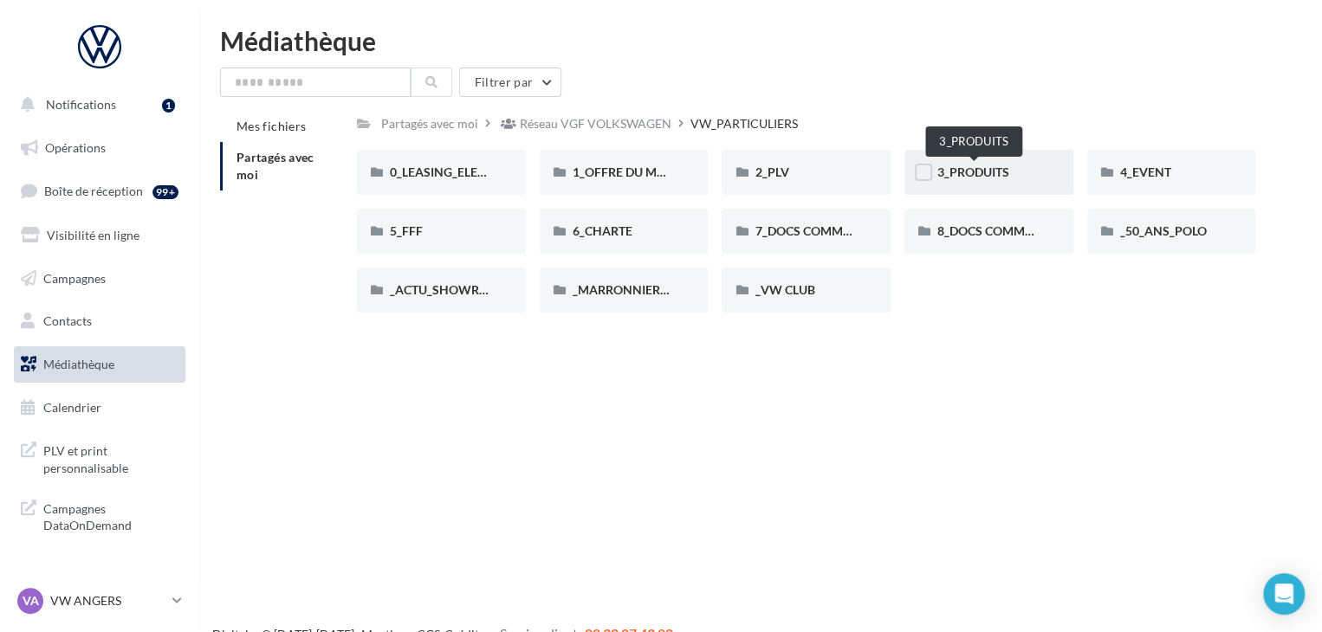
click at [987, 171] on span "3_PRODUITS" at bounding box center [973, 172] width 72 height 15
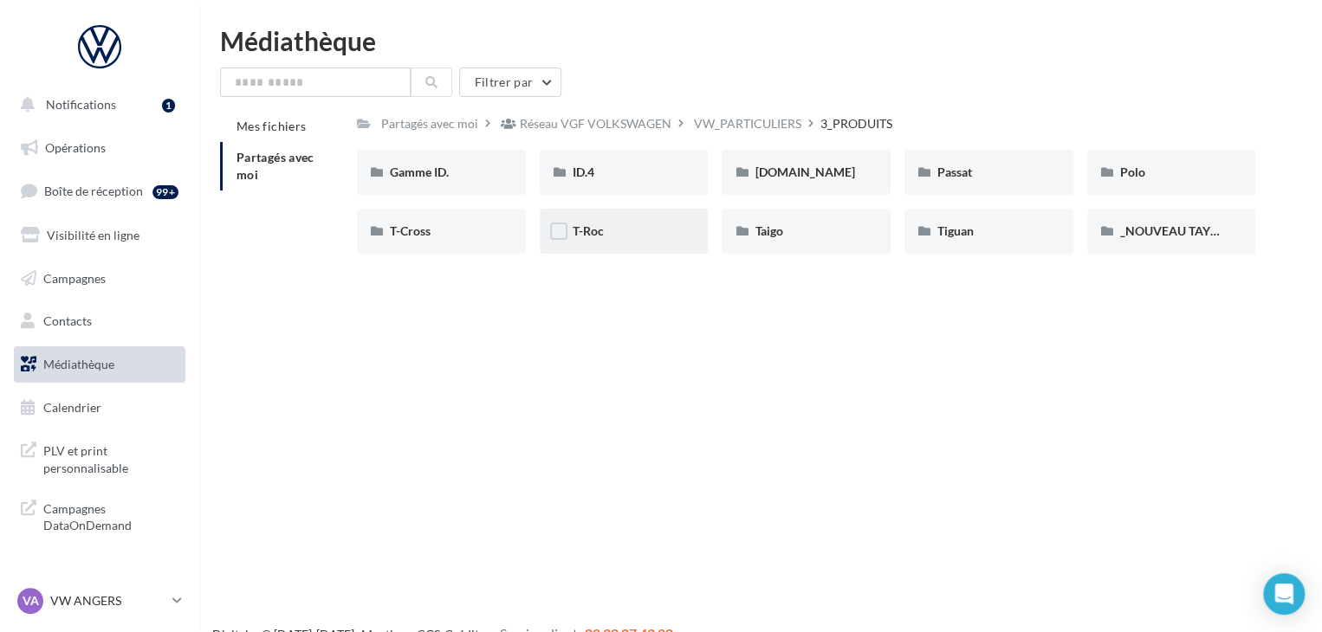
click at [623, 234] on div "T-Roc" at bounding box center [624, 231] width 103 height 17
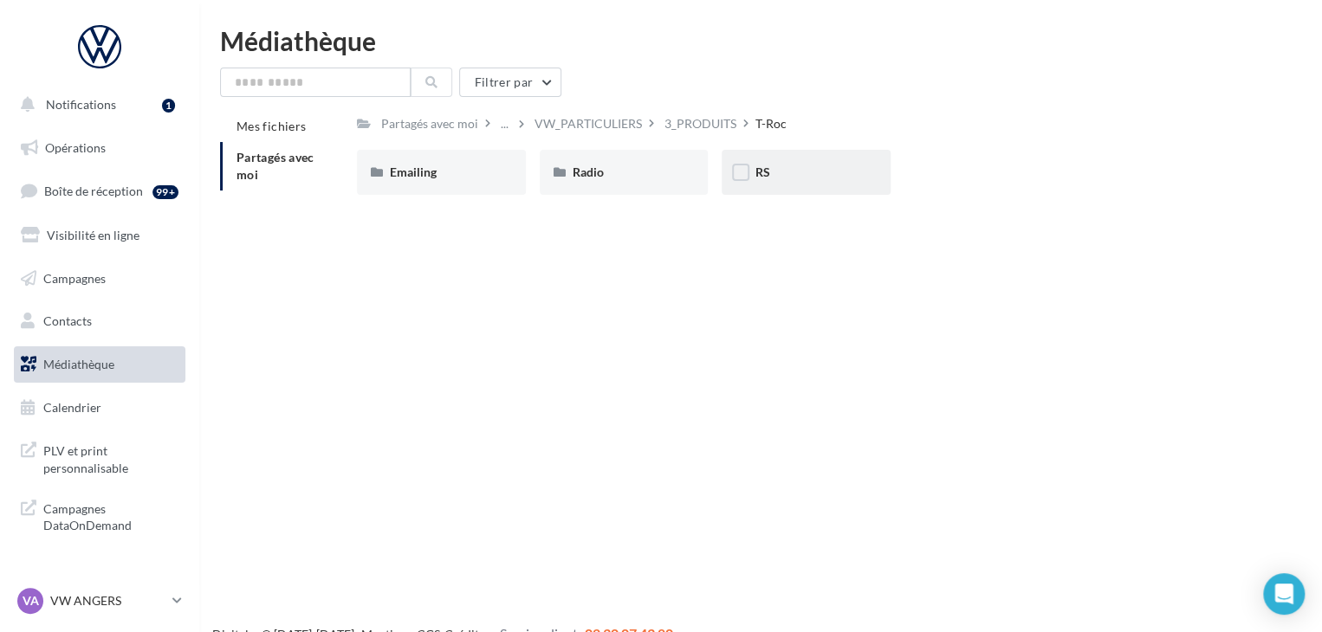
click at [783, 176] on div "RS" at bounding box center [805, 172] width 103 height 17
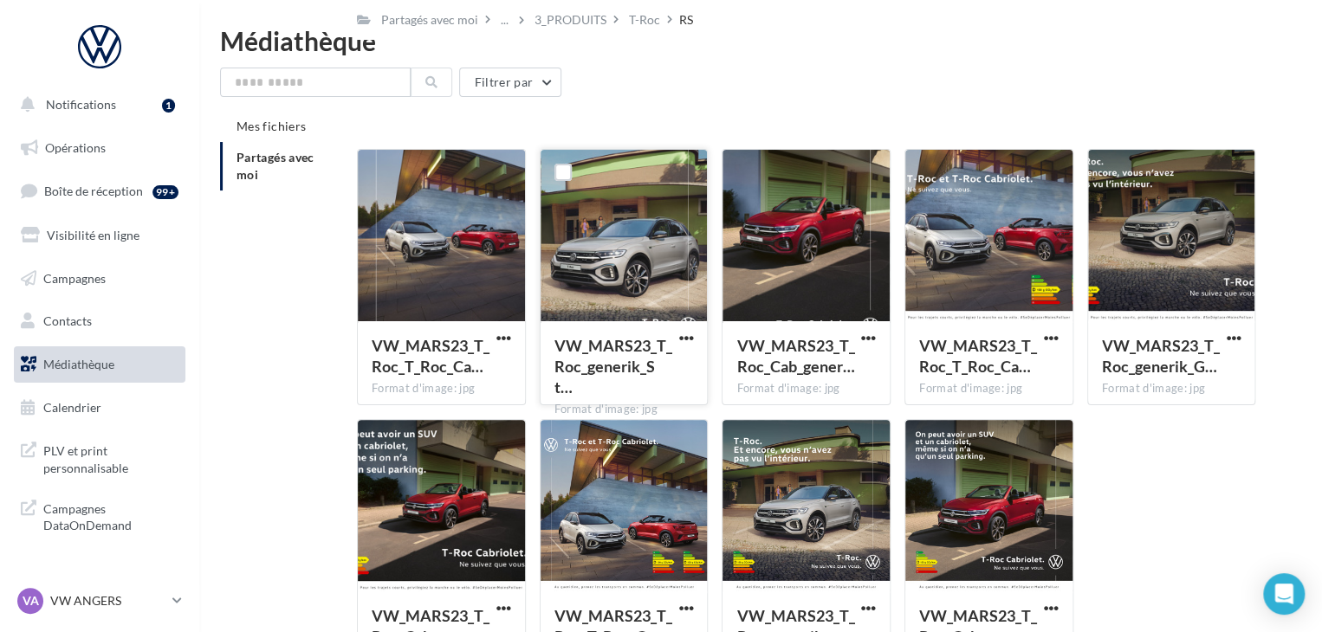
scroll to position [132, 0]
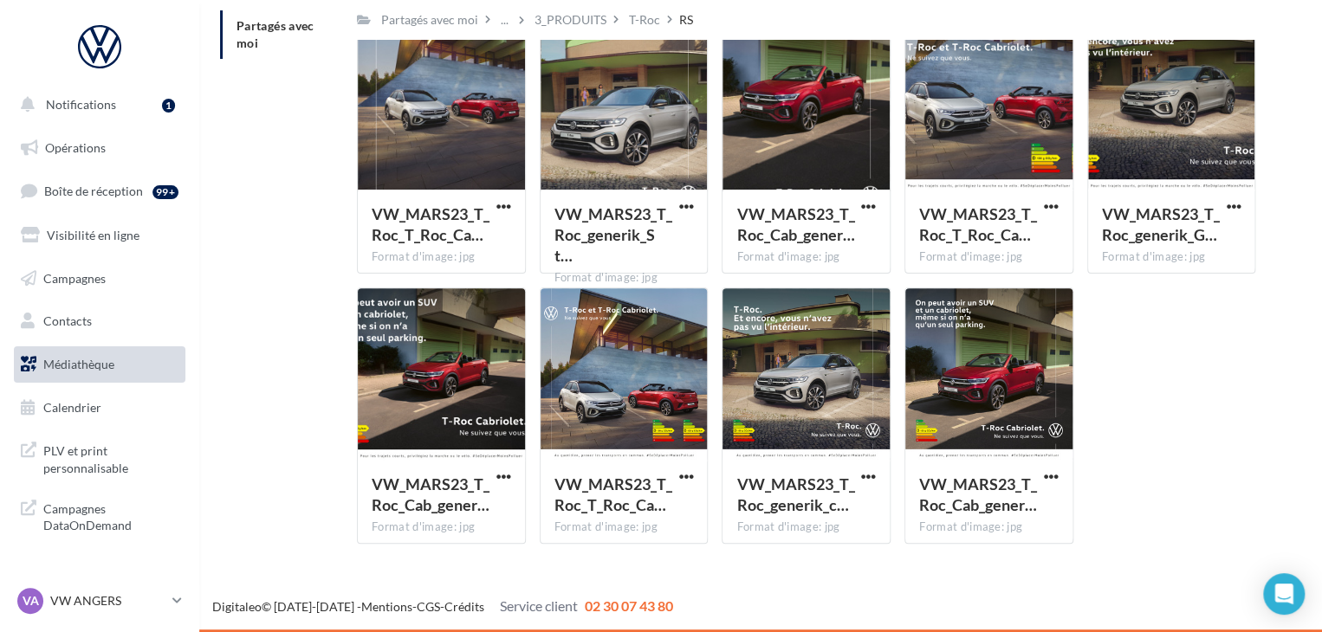
click at [350, 581] on div "Notifications 1 Opérations Boîte de réception 99+ Visibilité en ligne Campagnes…" at bounding box center [661, 264] width 1322 height 736
click at [124, 583] on nav "Notifications 1 Opérations Boîte de réception 99+ Visibilité en ligne Campagnes…" at bounding box center [99, 316] width 199 height 632
click at [121, 599] on p "VW ANGERS" at bounding box center [107, 600] width 115 height 17
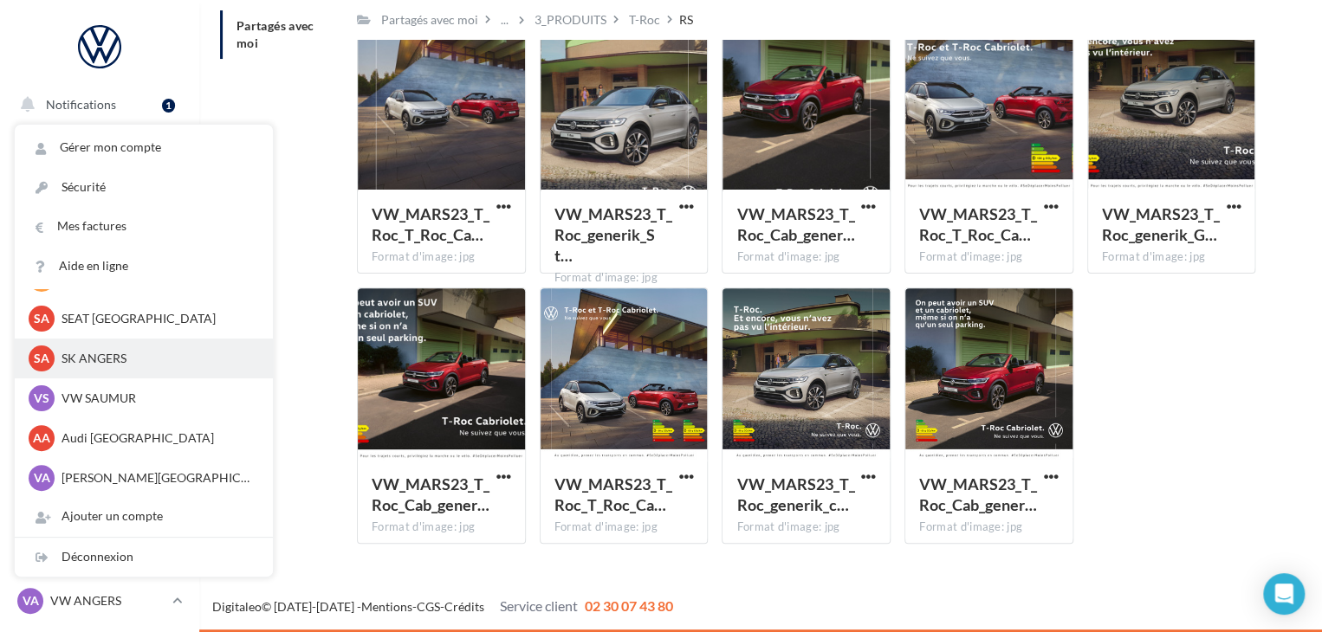
scroll to position [80, 0]
click at [132, 448] on div "AA Audi ANGERS audi-ange-tar" at bounding box center [144, 438] width 230 height 26
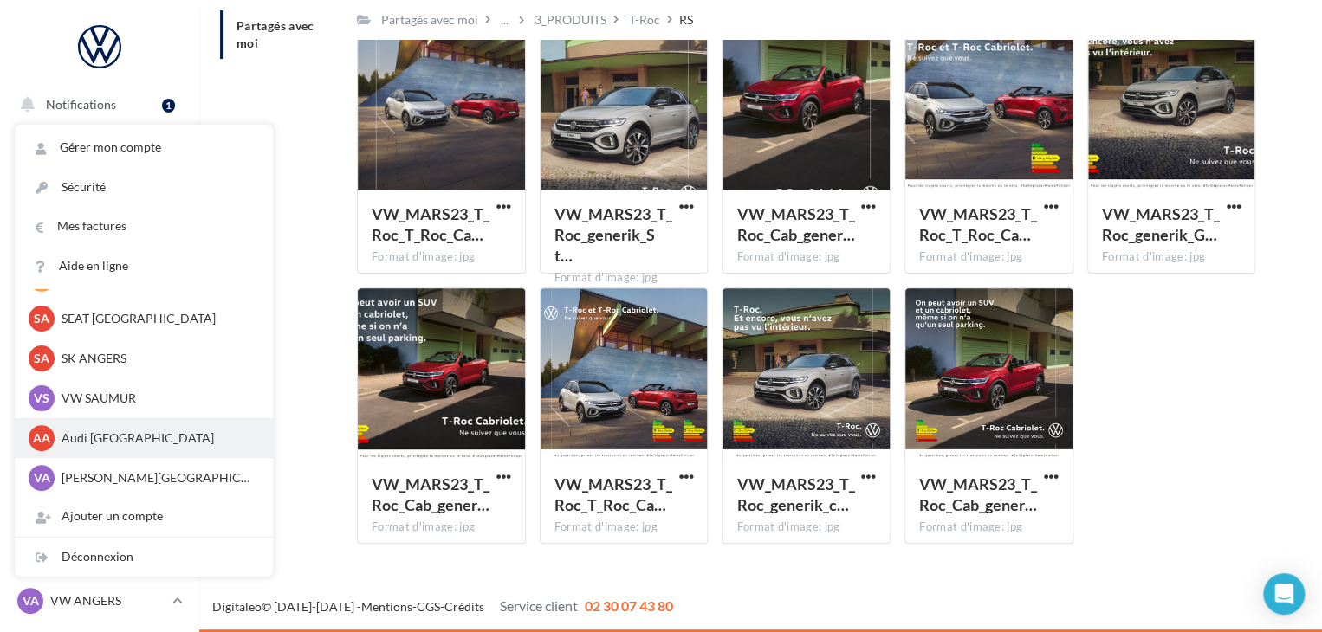
click at [107, 437] on p "Audi [GEOGRAPHIC_DATA]" at bounding box center [157, 438] width 191 height 17
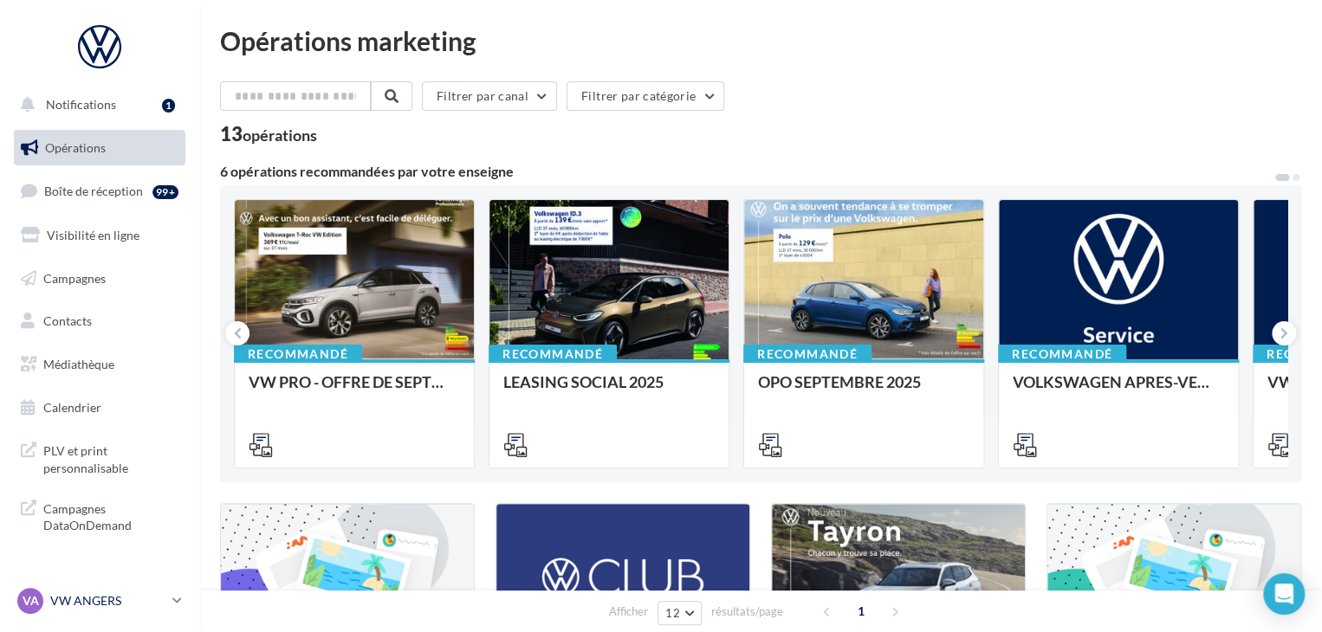
click at [92, 605] on p "VW ANGERS" at bounding box center [107, 600] width 115 height 17
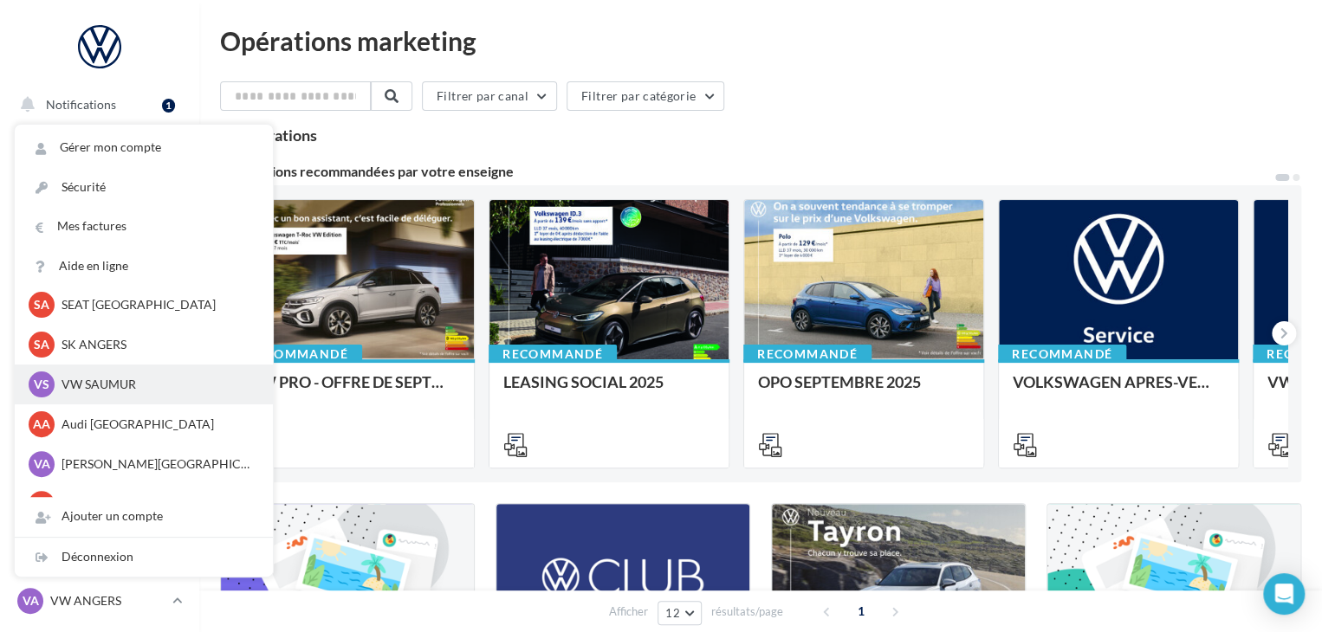
scroll to position [94, 0]
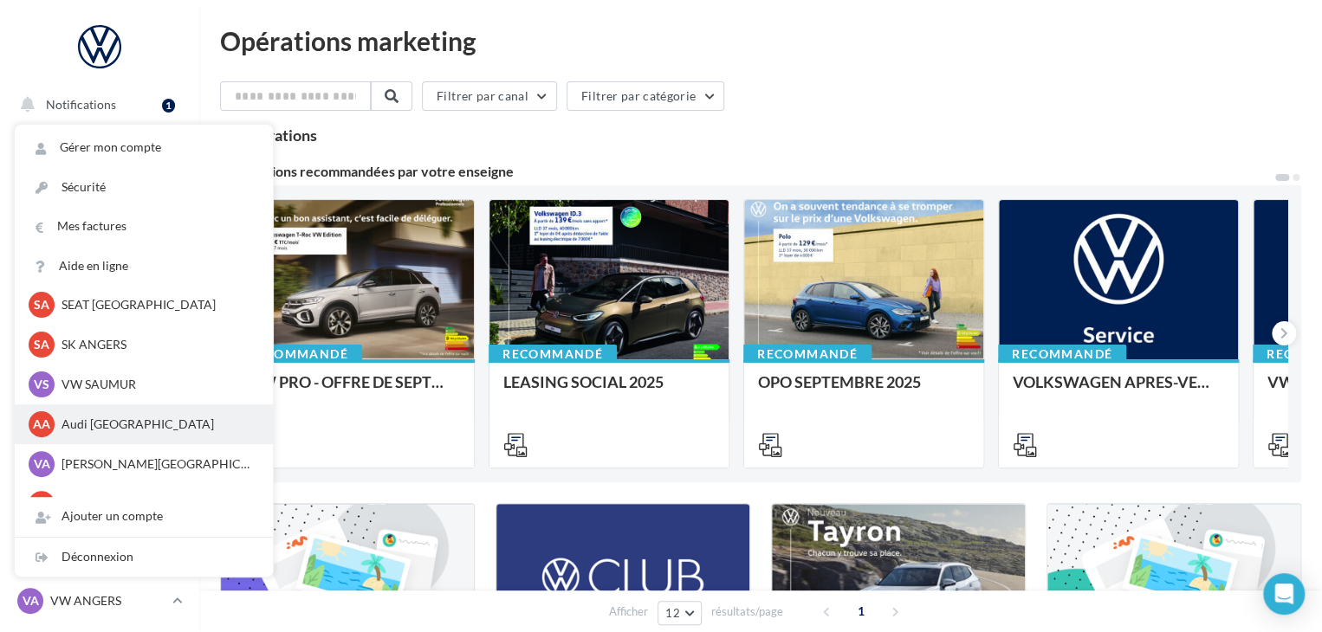
click at [108, 427] on p "Audi [GEOGRAPHIC_DATA]" at bounding box center [157, 424] width 191 height 17
